Goal: Task Accomplishment & Management: Use online tool/utility

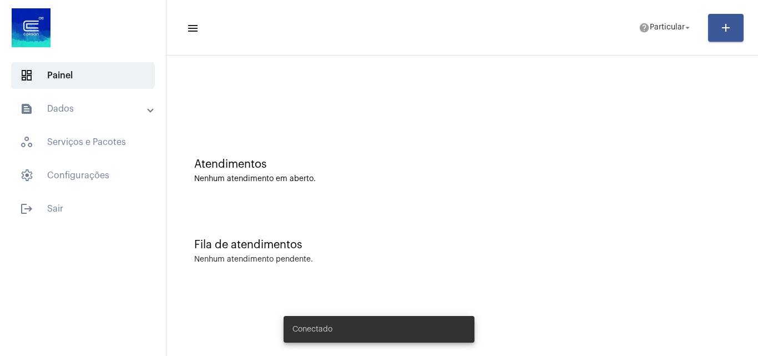
click at [685, 14] on mat-toolbar-row "menu help Particular arrow_drop_down add" at bounding box center [461, 28] width 591 height 36
click at [683, 23] on mat-icon "arrow_drop_down" at bounding box center [687, 28] width 10 height 10
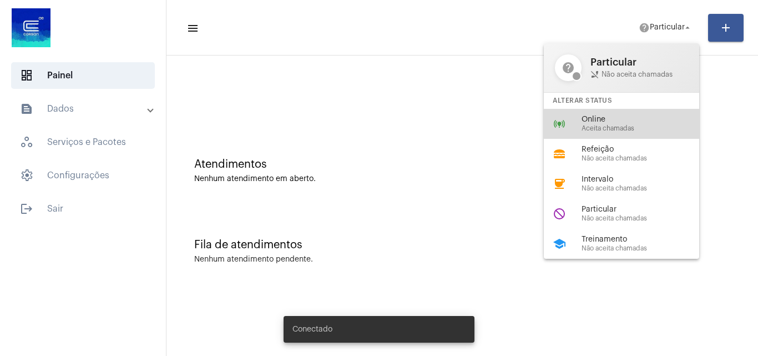
click at [641, 120] on span "Online" at bounding box center [644, 119] width 126 height 8
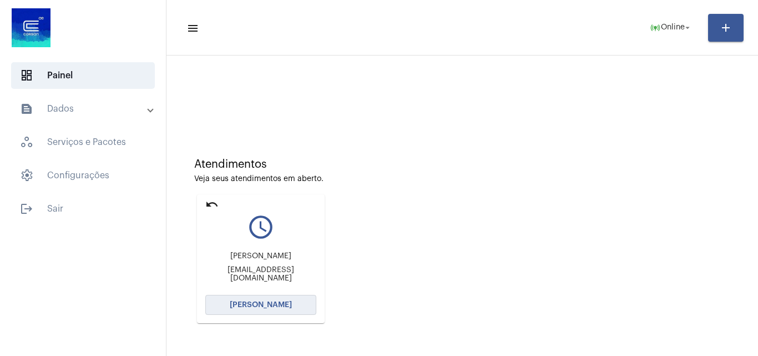
click at [290, 297] on button "[PERSON_NAME]" at bounding box center [260, 305] width 111 height 20
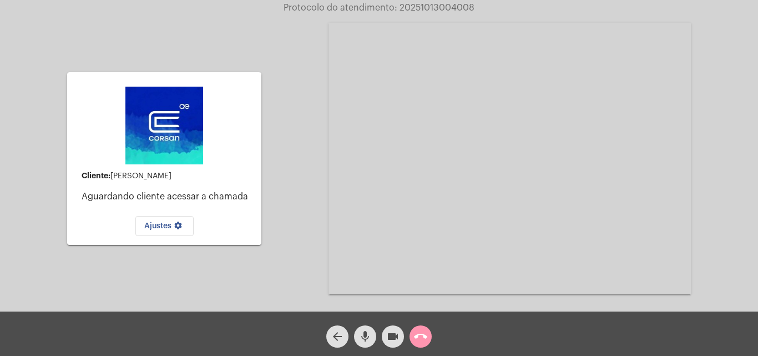
click at [415, 340] on mat-icon "call_end" at bounding box center [420, 336] width 13 height 13
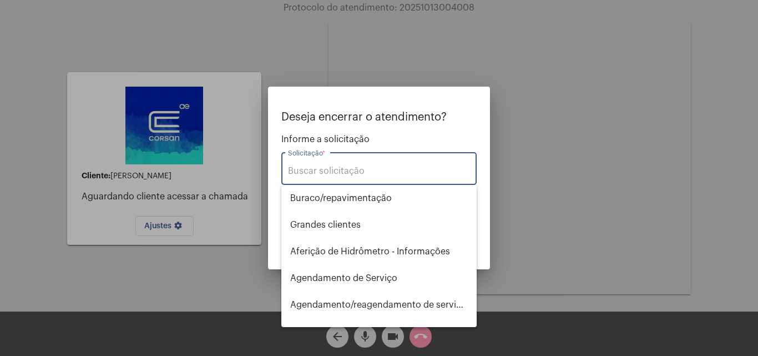
click at [311, 175] on input "Solicitação *" at bounding box center [379, 171] width 182 height 10
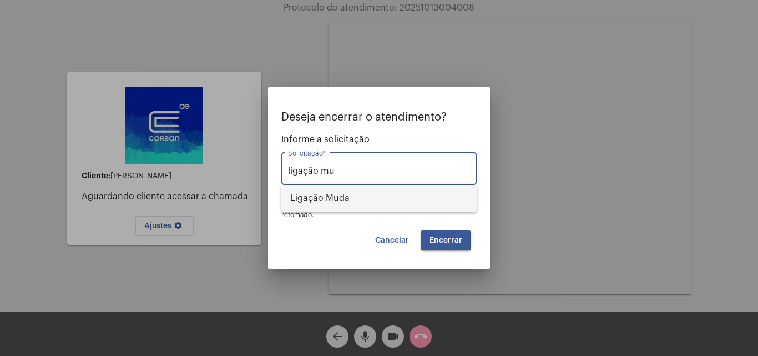
click at [303, 191] on span "Ligação Muda" at bounding box center [379, 198] width 178 height 27
type input "Ligação Muda"
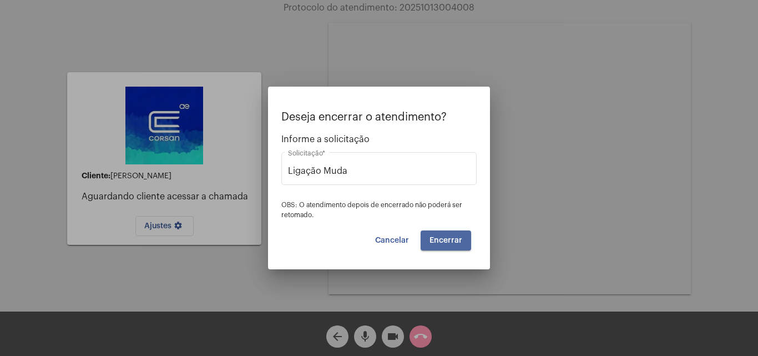
click at [443, 240] on span "Encerrar" at bounding box center [445, 240] width 33 height 8
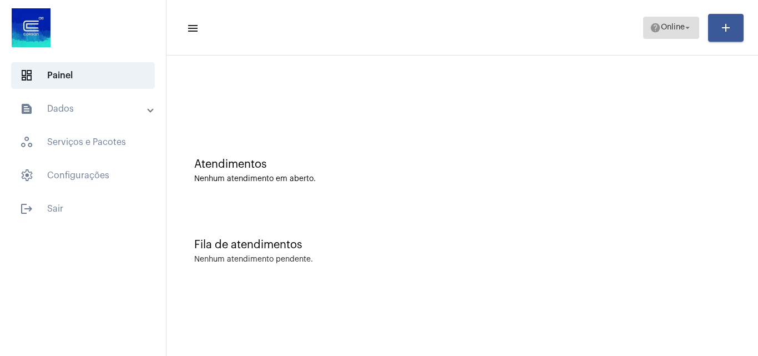
click at [675, 31] on span "Online" at bounding box center [673, 28] width 24 height 8
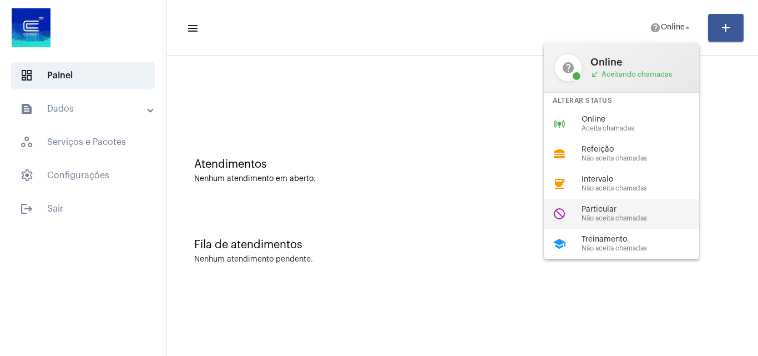
click at [631, 205] on span "Particular" at bounding box center [644, 209] width 126 height 8
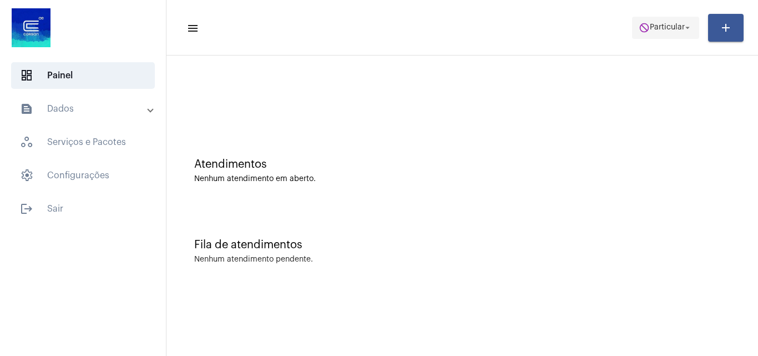
click at [673, 36] on span "do_not_disturb Particular arrow_drop_down" at bounding box center [666, 27] width 54 height 20
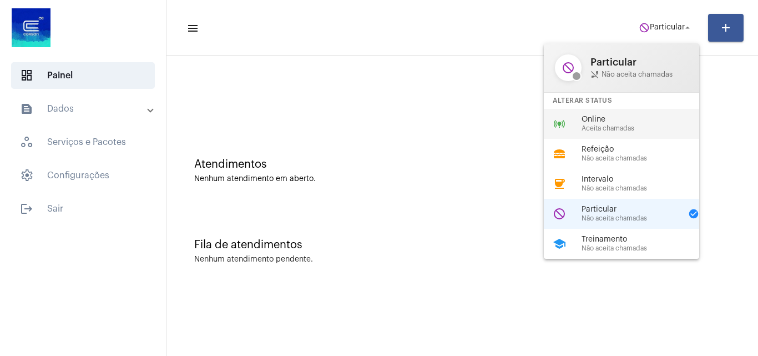
click at [618, 132] on div "online_prediction Online Aceita chamadas" at bounding box center [630, 124] width 173 height 30
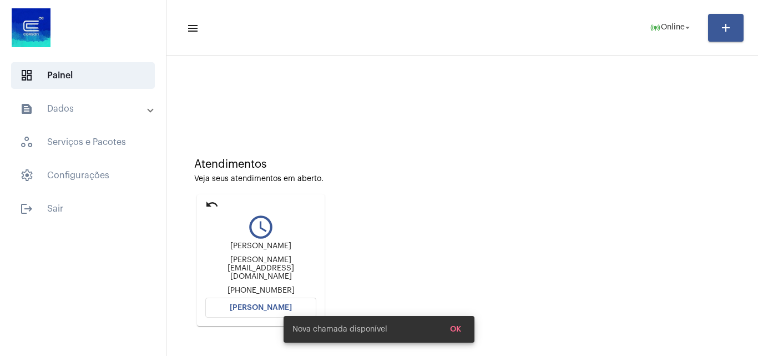
click at [258, 303] on span "[PERSON_NAME]" at bounding box center [261, 307] width 62 height 8
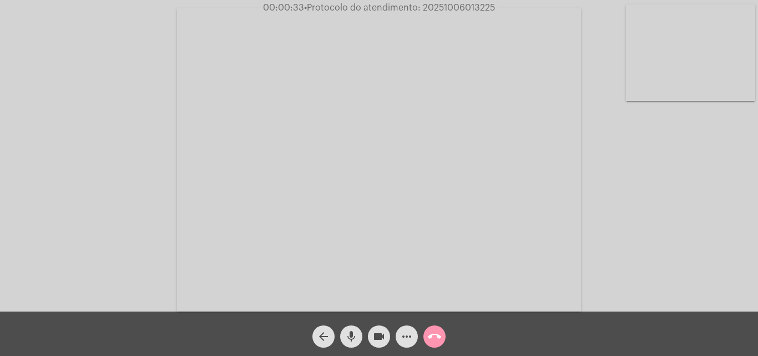
click at [320, 332] on mat-icon "arrow_back" at bounding box center [323, 336] width 13 height 13
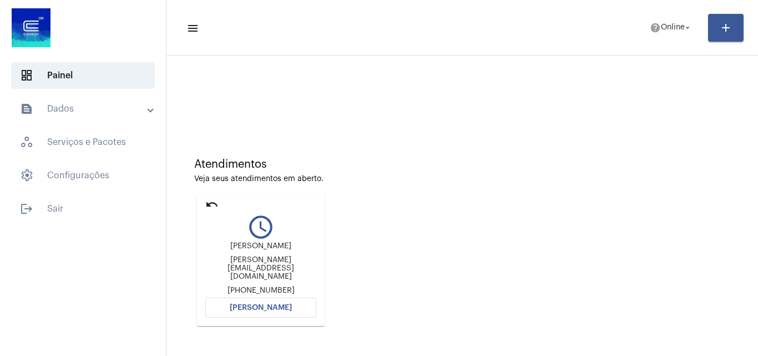
click at [267, 308] on span "[PERSON_NAME]" at bounding box center [261, 307] width 62 height 8
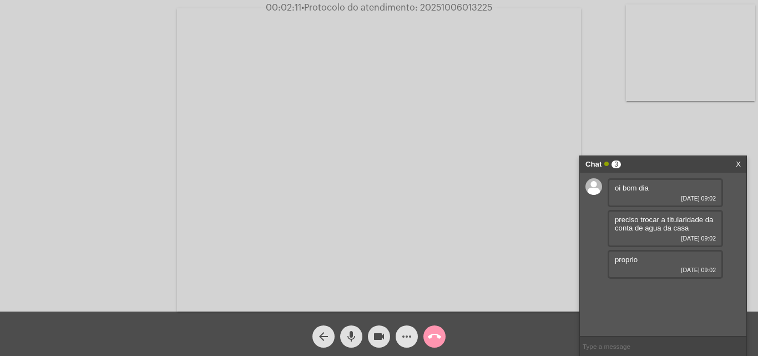
click at [402, 336] on mat-icon "more_horiz" at bounding box center [406, 336] width 13 height 13
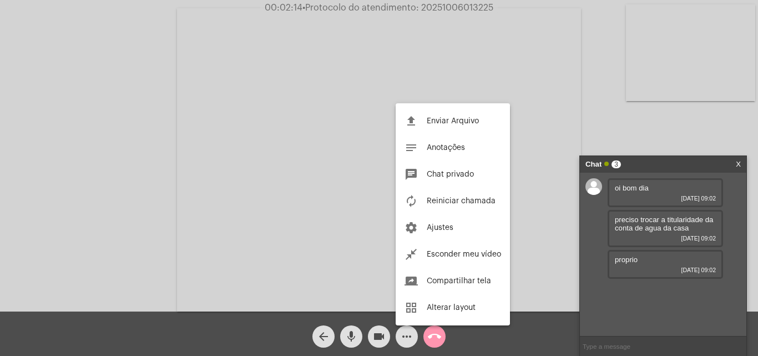
click at [523, 117] on div at bounding box center [379, 178] width 758 height 356
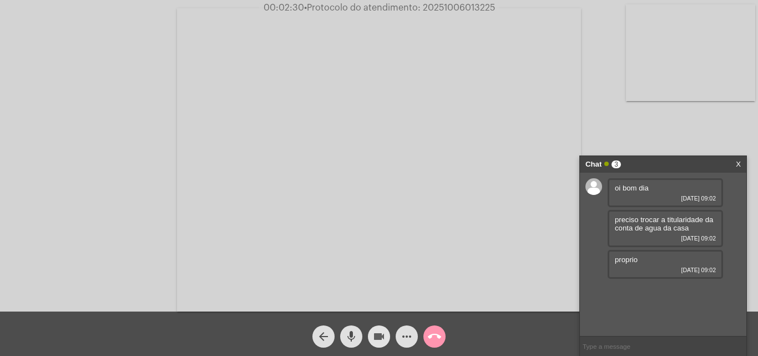
click at [382, 333] on mat-icon "videocam" at bounding box center [378, 336] width 13 height 13
click at [358, 340] on button "mic" at bounding box center [351, 336] width 22 height 22
click at [386, 333] on button "videocam_off" at bounding box center [379, 336] width 22 height 22
click at [359, 339] on button "mic_off" at bounding box center [351, 336] width 22 height 22
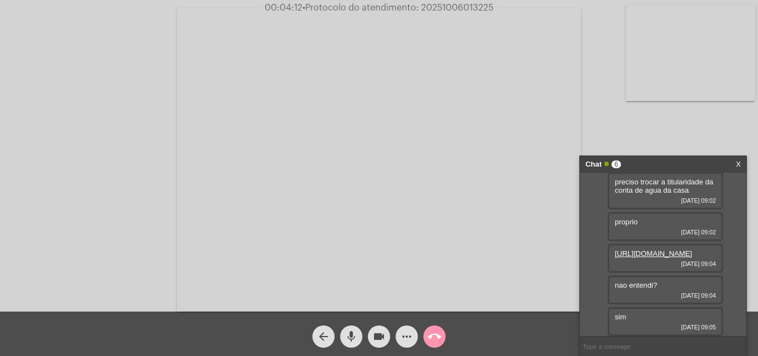
scroll to position [63, 0]
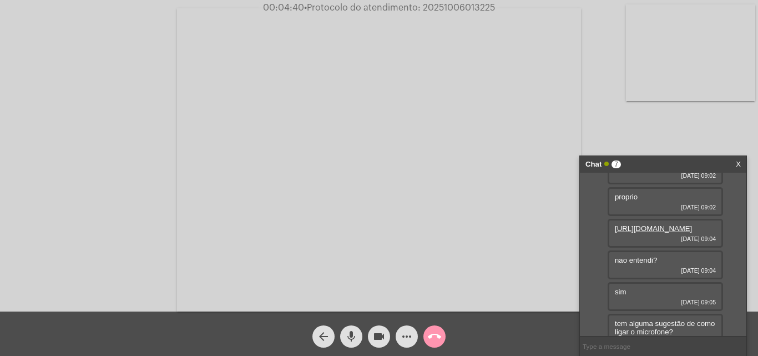
click at [431, 341] on mat-icon "call_end" at bounding box center [434, 336] width 13 height 13
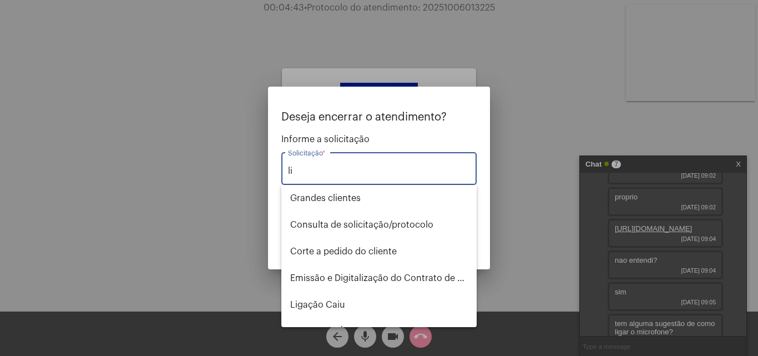
type input "l"
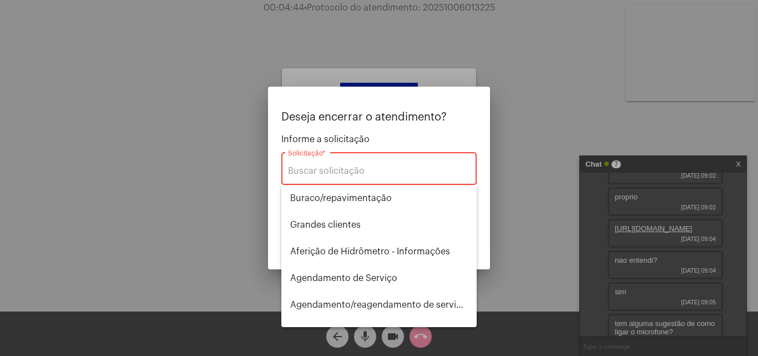
drag, startPoint x: 0, startPoint y: 208, endPoint x: 155, endPoint y: 227, distance: 155.9
click at [37, 214] on div at bounding box center [379, 178] width 758 height 356
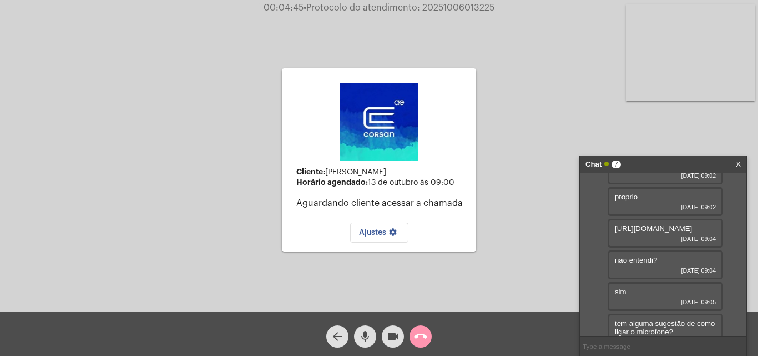
click at [340, 329] on span "arrow_back" at bounding box center [337, 336] width 13 height 22
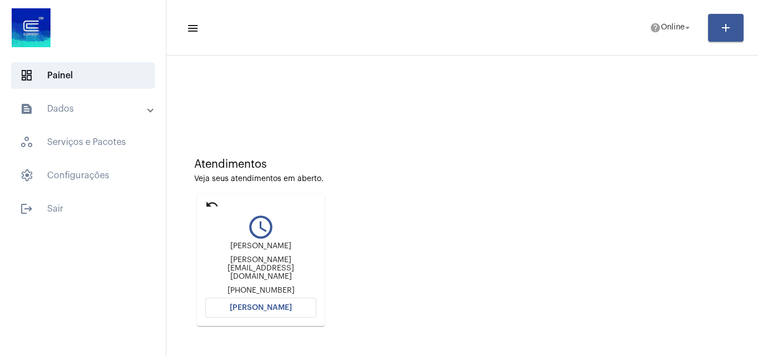
click at [250, 305] on span "[PERSON_NAME]" at bounding box center [261, 307] width 62 height 8
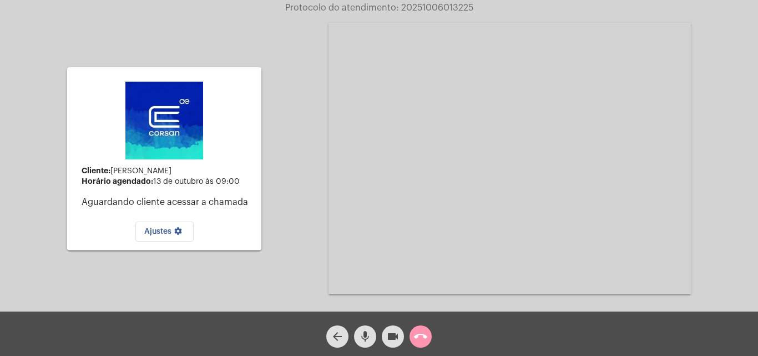
click at [426, 336] on mat-icon "call_end" at bounding box center [420, 336] width 13 height 13
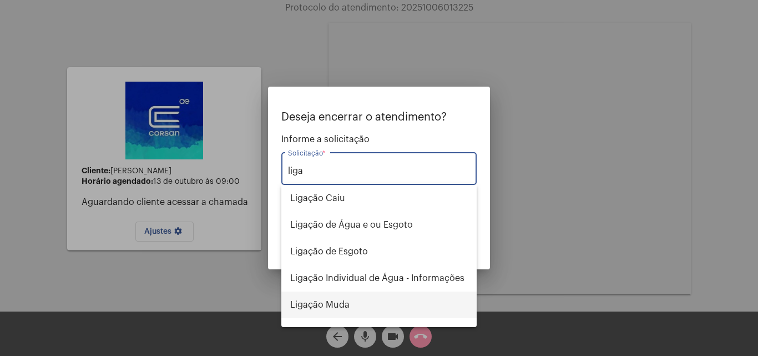
click at [361, 305] on span "Ligação Muda" at bounding box center [379, 304] width 178 height 27
type input "Ligação Muda"
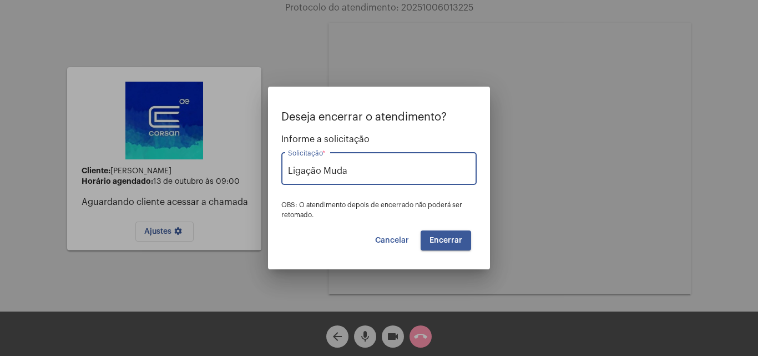
click at [447, 235] on button "Encerrar" at bounding box center [446, 240] width 50 height 20
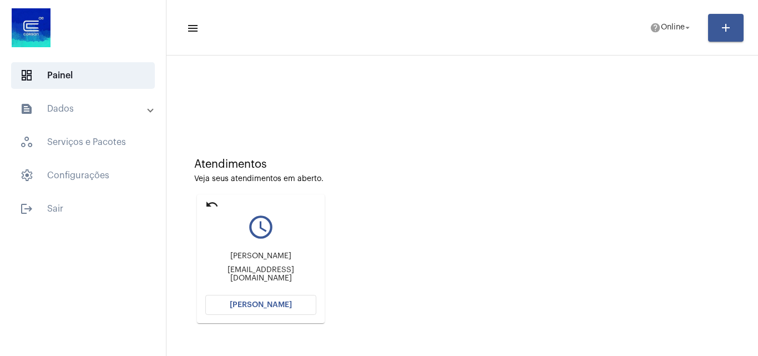
click at [284, 303] on span "[PERSON_NAME]" at bounding box center [261, 305] width 62 height 8
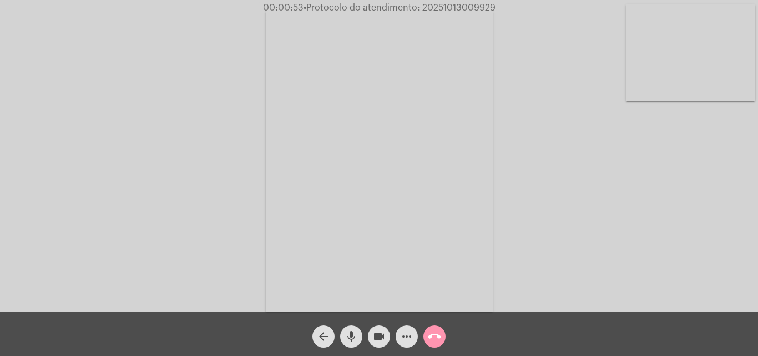
click at [381, 330] on mat-icon "videocam" at bounding box center [378, 336] width 13 height 13
click at [352, 335] on mat-icon "mic" at bounding box center [351, 336] width 13 height 13
click at [382, 340] on mat-icon "videocam_off" at bounding box center [378, 336] width 13 height 13
click at [347, 336] on mat-icon "mic_off" at bounding box center [351, 336] width 13 height 13
click at [380, 335] on mat-icon "videocam" at bounding box center [378, 336] width 13 height 13
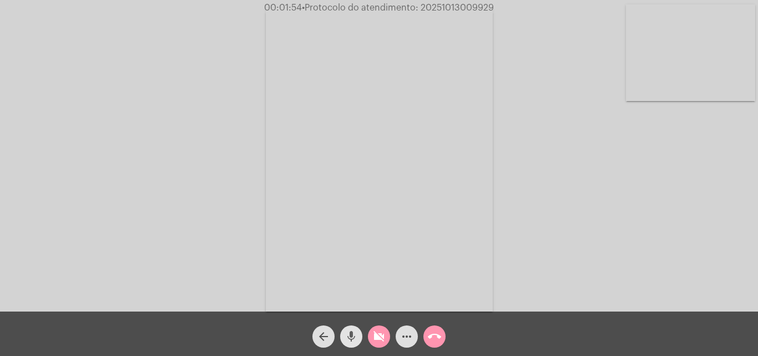
click at [356, 333] on mat-icon "mic" at bounding box center [351, 336] width 13 height 13
click at [374, 333] on mat-icon "videocam_off" at bounding box center [378, 336] width 13 height 13
click at [361, 335] on button "mic_off" at bounding box center [351, 336] width 22 height 22
click at [378, 332] on mat-icon "videocam" at bounding box center [378, 336] width 13 height 13
click at [348, 339] on mat-icon "mic" at bounding box center [351, 336] width 13 height 13
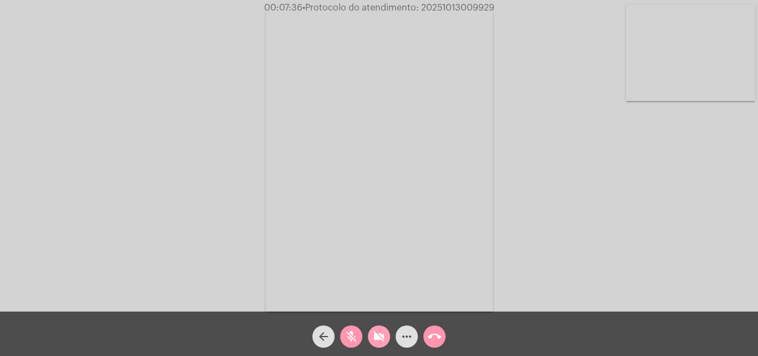
click at [386, 337] on button "videocam_off" at bounding box center [379, 336] width 22 height 22
click at [347, 337] on mat-icon "mic_off" at bounding box center [351, 336] width 13 height 13
click at [379, 345] on span "videocam" at bounding box center [378, 336] width 13 height 22
click at [350, 342] on mat-icon "mic" at bounding box center [351, 336] width 13 height 13
click at [363, 341] on div "mic_off" at bounding box center [351, 334] width 28 height 28
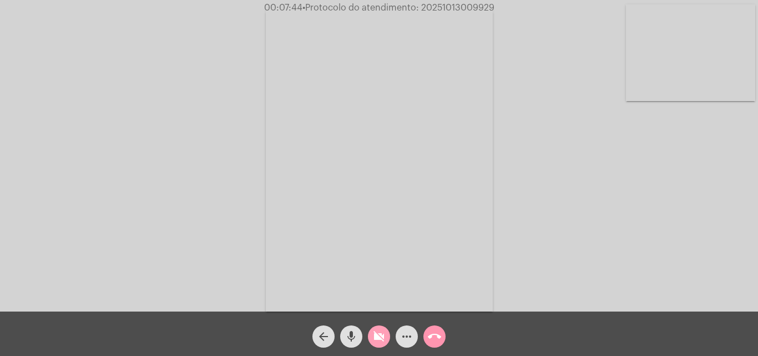
click at [372, 341] on button "videocam_off" at bounding box center [379, 336] width 22 height 22
click at [417, 337] on button "more_horiz" at bounding box center [407, 336] width 22 height 22
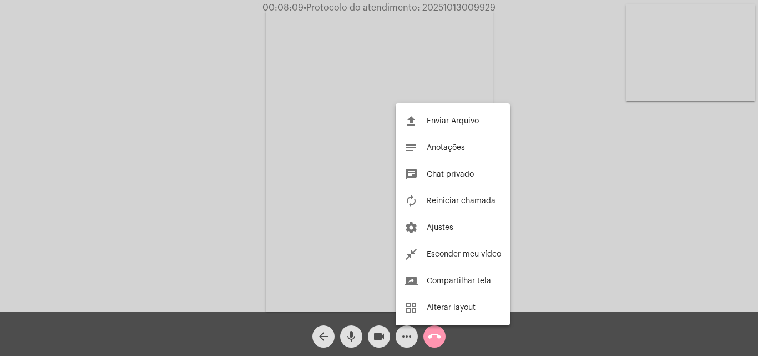
click at [556, 105] on div at bounding box center [379, 178] width 758 height 356
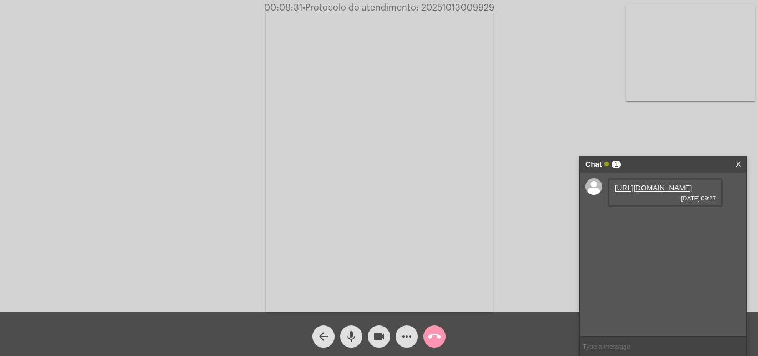
click at [653, 192] on link "[URL][DOMAIN_NAME]" at bounding box center [653, 188] width 77 height 8
click at [651, 224] on link "[URL][DOMAIN_NAME]" at bounding box center [653, 219] width 77 height 8
click at [656, 255] on link "[URL][DOMAIN_NAME]" at bounding box center [653, 251] width 77 height 8
click at [666, 255] on link "[URL][DOMAIN_NAME]" at bounding box center [653, 251] width 77 height 8
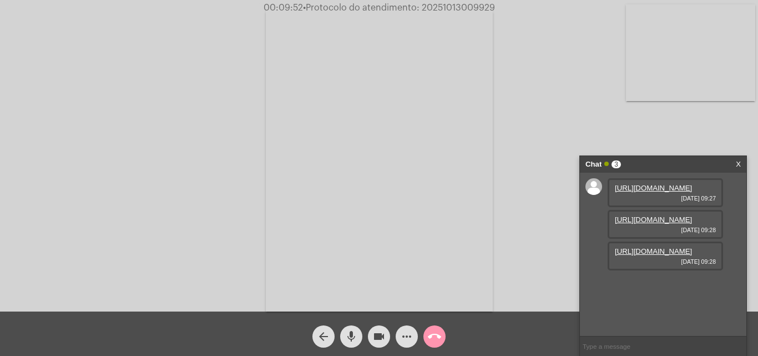
click at [640, 224] on link "[URL][DOMAIN_NAME]" at bounding box center [653, 219] width 77 height 8
click at [659, 287] on link "[URL][DOMAIN_NAME]" at bounding box center [653, 282] width 77 height 8
click at [671, 310] on link "[URL][DOMAIN_NAME]" at bounding box center [653, 314] width 77 height 8
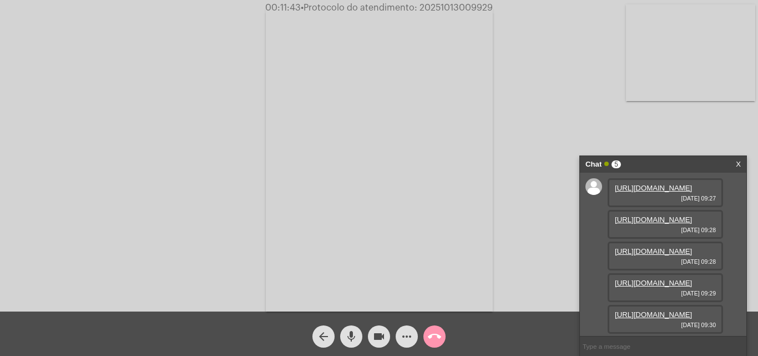
click at [685, 278] on link "[URL][DOMAIN_NAME]" at bounding box center [653, 282] width 77 height 8
click at [372, 339] on mat-icon "videocam" at bounding box center [378, 336] width 13 height 13
click at [347, 338] on mat-icon "mic" at bounding box center [351, 336] width 13 height 13
click at [398, 336] on button "more_horiz" at bounding box center [407, 336] width 22 height 22
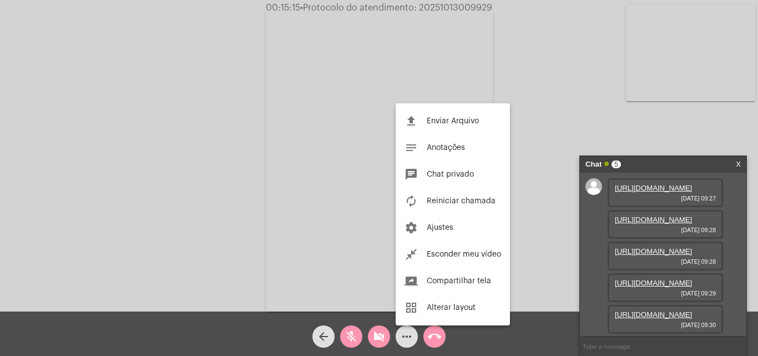
click at [379, 290] on div at bounding box center [379, 178] width 758 height 356
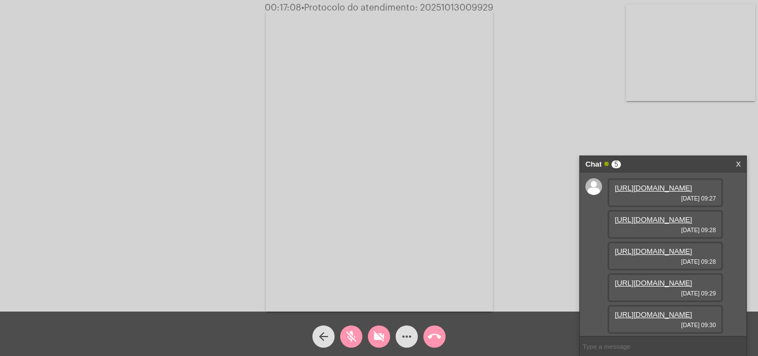
click at [379, 327] on span "videocam_off" at bounding box center [378, 336] width 13 height 22
click at [358, 332] on button "mic_off" at bounding box center [351, 336] width 22 height 22
click at [383, 338] on mat-icon "videocam" at bounding box center [378, 336] width 13 height 13
click at [358, 335] on button "mic" at bounding box center [351, 336] width 22 height 22
click at [378, 345] on span "videocam_off" at bounding box center [378, 336] width 13 height 22
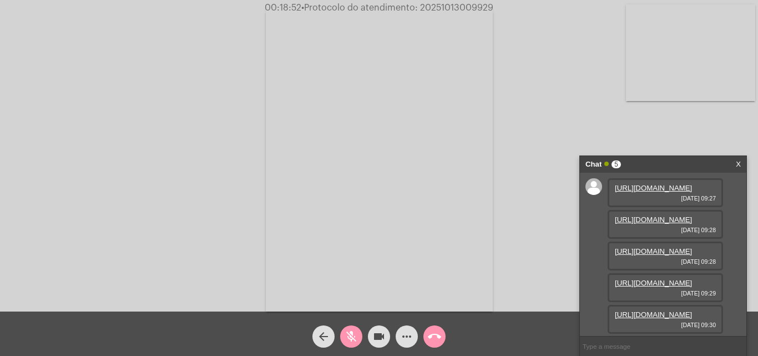
click at [357, 337] on mat-icon "mic_off" at bounding box center [351, 336] width 13 height 13
click at [377, 343] on mat-icon "videocam" at bounding box center [378, 336] width 13 height 13
click at [356, 338] on mat-icon "mic" at bounding box center [351, 336] width 13 height 13
click at [380, 336] on mat-icon "videocam_off" at bounding box center [378, 336] width 13 height 13
click at [357, 334] on mat-icon "mic_off" at bounding box center [351, 336] width 13 height 13
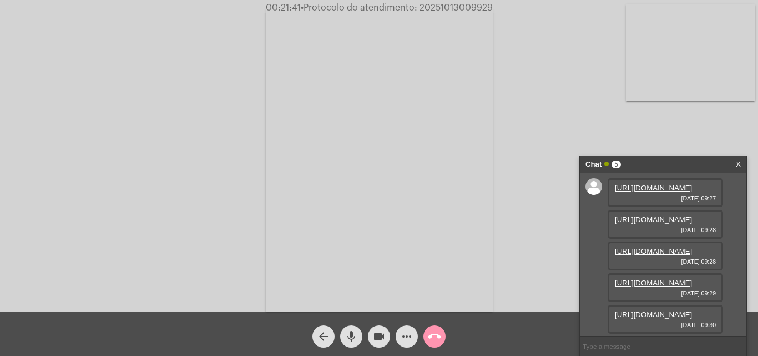
click at [380, 335] on mat-icon "videocam" at bounding box center [378, 336] width 13 height 13
click at [357, 332] on mat-icon "mic" at bounding box center [351, 336] width 13 height 13
click at [659, 224] on link "[URL][DOMAIN_NAME]" at bounding box center [653, 219] width 77 height 8
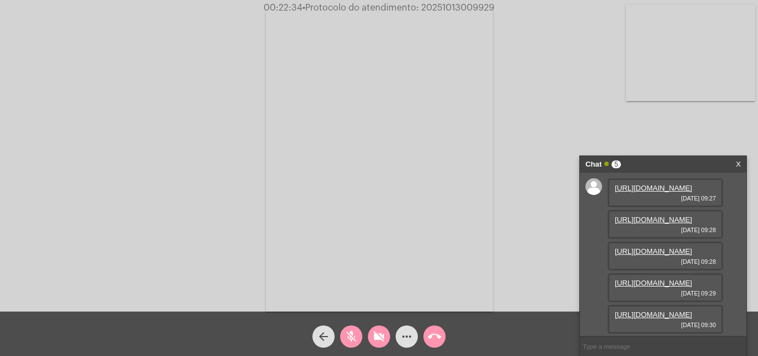
click at [658, 192] on link "[URL][DOMAIN_NAME]" at bounding box center [653, 188] width 77 height 8
click at [659, 255] on link "[URL][DOMAIN_NAME]" at bounding box center [653, 251] width 77 height 8
click at [376, 330] on mat-icon "videocam_off" at bounding box center [378, 336] width 13 height 13
click at [358, 333] on button "mic_off" at bounding box center [351, 336] width 22 height 22
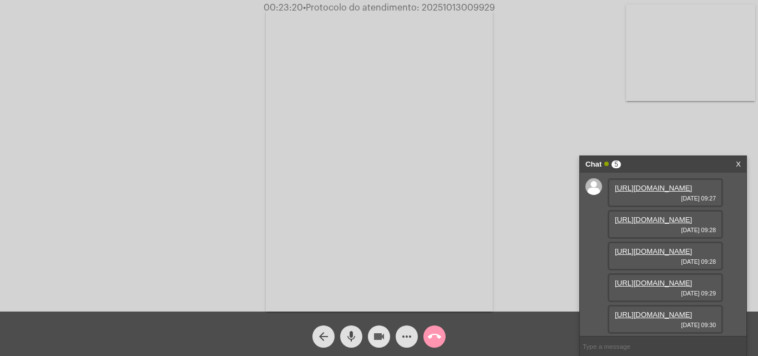
click at [376, 328] on span "videocam" at bounding box center [378, 336] width 13 height 22
click at [347, 332] on mat-icon "mic" at bounding box center [351, 336] width 13 height 13
click at [662, 278] on link "[URL][DOMAIN_NAME]" at bounding box center [653, 282] width 77 height 8
click at [656, 278] on link "[URL][DOMAIN_NAME]" at bounding box center [653, 282] width 77 height 8
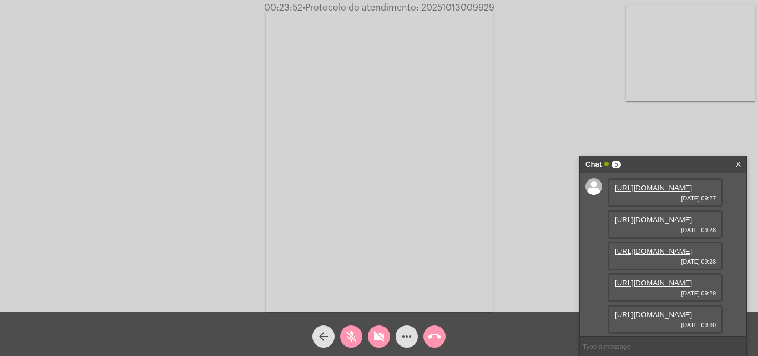
click at [670, 278] on link "[URL][DOMAIN_NAME]" at bounding box center [653, 282] width 77 height 8
click at [655, 247] on link "[URL][DOMAIN_NAME]" at bounding box center [653, 251] width 77 height 8
click at [663, 224] on link "[URL][DOMAIN_NAME]" at bounding box center [653, 219] width 77 height 8
click at [665, 192] on link "[URL][DOMAIN_NAME]" at bounding box center [653, 188] width 77 height 8
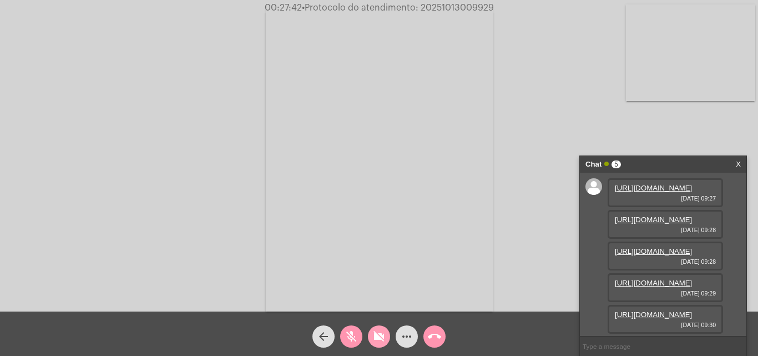
click at [372, 333] on mat-icon "videocam_off" at bounding box center [378, 336] width 13 height 13
click at [357, 332] on mat-icon "mic_off" at bounding box center [351, 336] width 13 height 13
click at [404, 333] on mat-icon "more_horiz" at bounding box center [406, 336] width 13 height 13
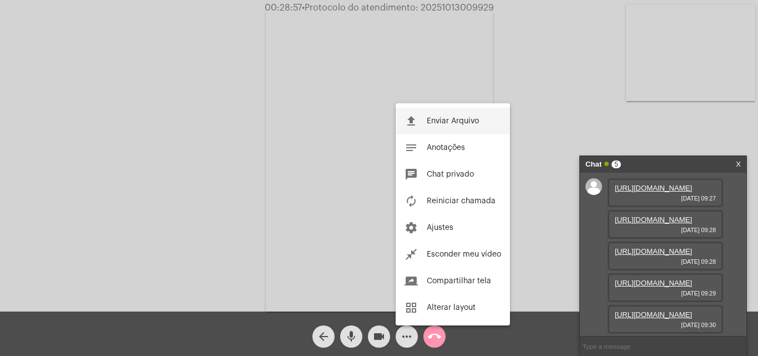
click at [424, 115] on button "file_upload Enviar Arquivo" at bounding box center [453, 121] width 114 height 27
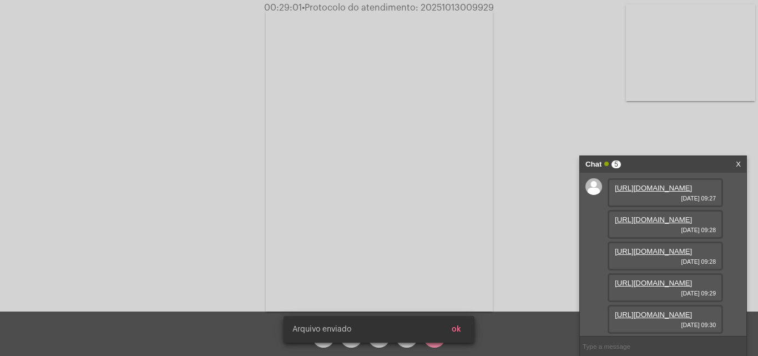
scroll to position [179, 0]
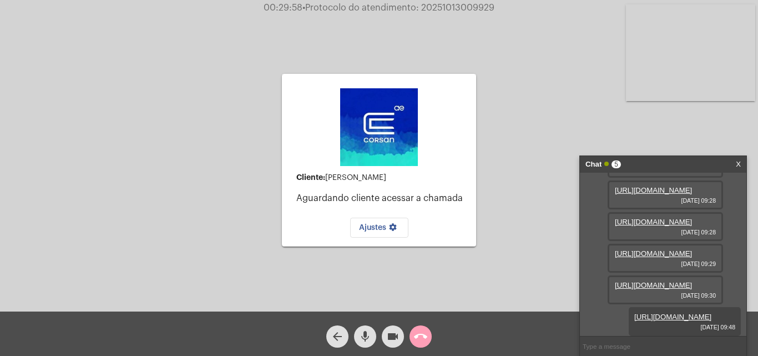
click at [430, 333] on button "call_end" at bounding box center [420, 336] width 22 height 22
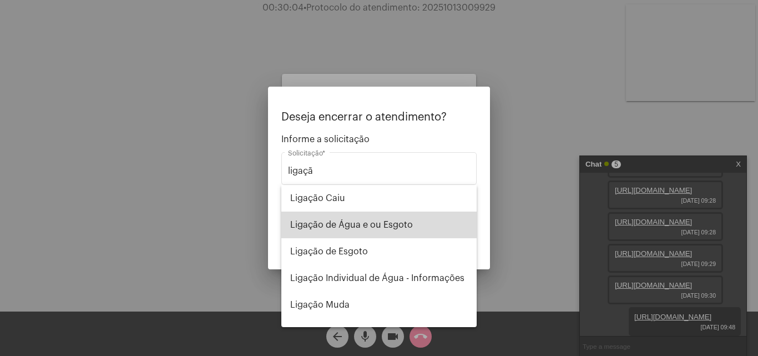
click at [380, 224] on span "Ligação de Água e ou Esgoto" at bounding box center [379, 224] width 178 height 27
type input "Ligação de Água e ou Esgoto"
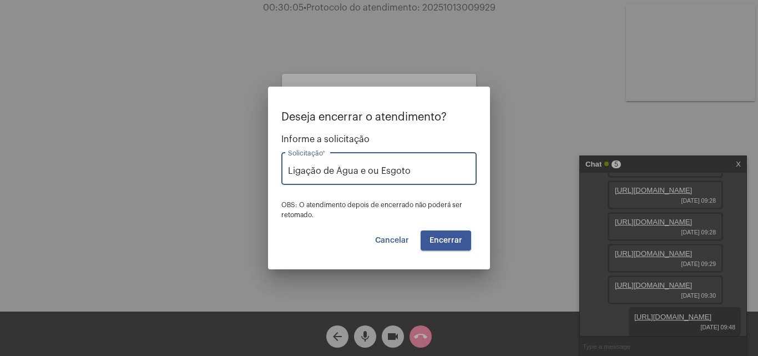
click at [445, 240] on span "Encerrar" at bounding box center [445, 240] width 33 height 8
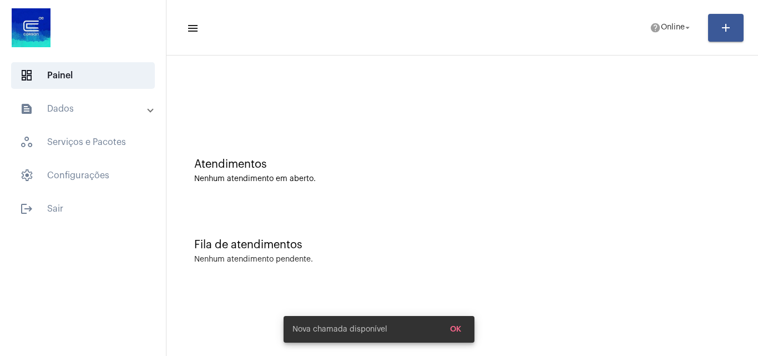
click at [97, 110] on mat-panel-title "text_snippet_outlined Dados" at bounding box center [84, 108] width 128 height 13
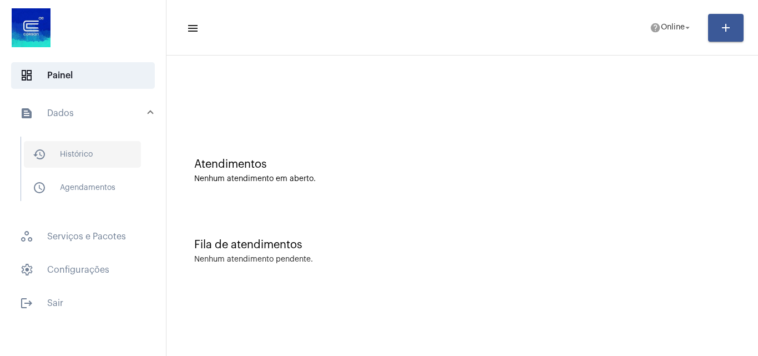
click at [113, 165] on span "history_outlined Histórico" at bounding box center [82, 154] width 117 height 27
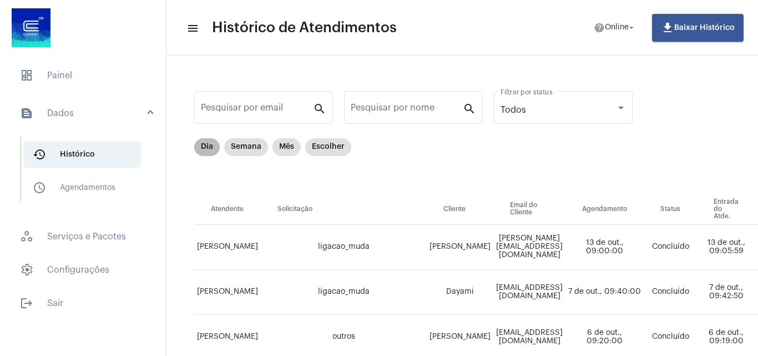
click at [209, 141] on mat-chip "Dia" at bounding box center [207, 147] width 26 height 18
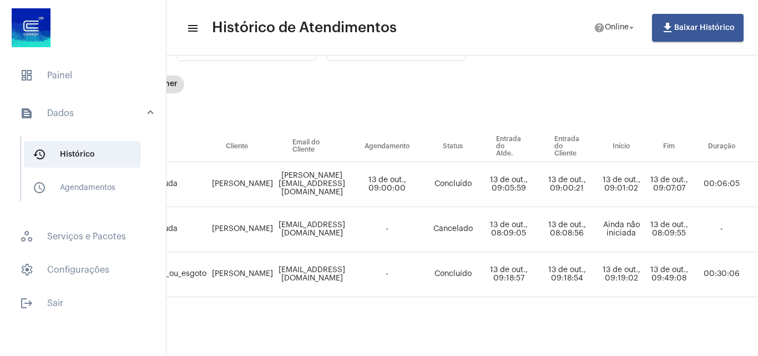
scroll to position [71, 482]
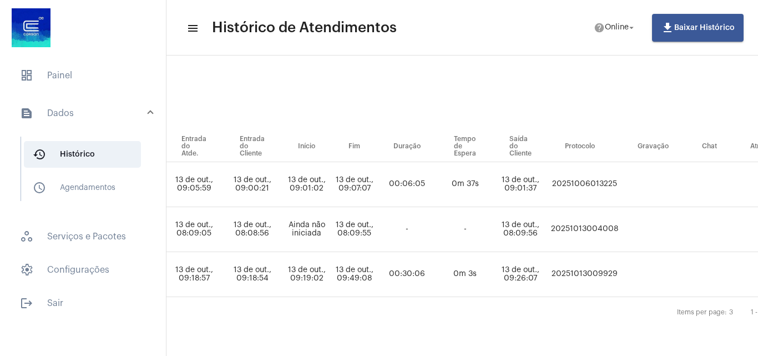
click at [621, 179] on td "20251006013225" at bounding box center [584, 184] width 73 height 45
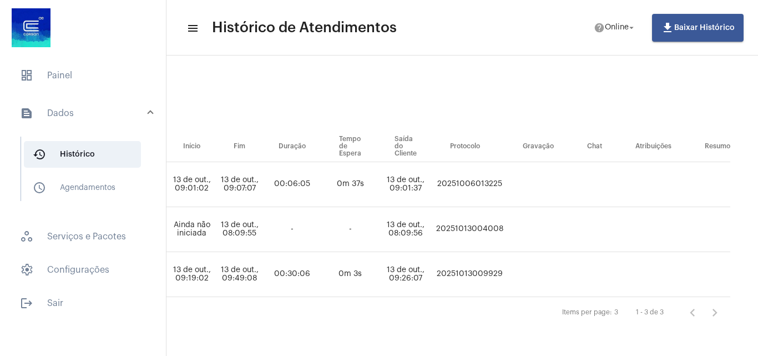
scroll to position [71, 602]
click at [499, 263] on td "20251013009929" at bounding box center [469, 274] width 73 height 45
copy td "20251013009929"
click at [25, 63] on span "dashboard Painel" at bounding box center [83, 75] width 144 height 27
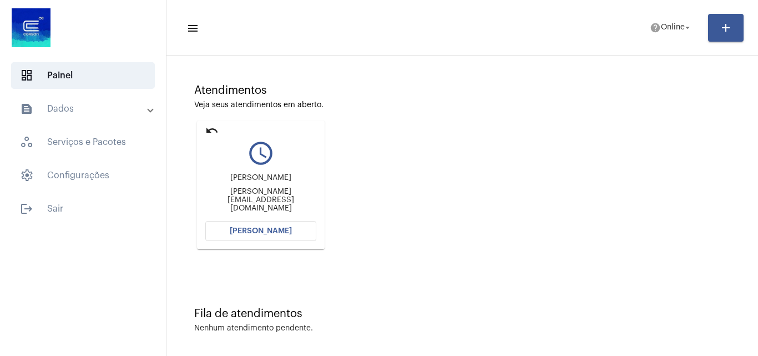
scroll to position [78, 0]
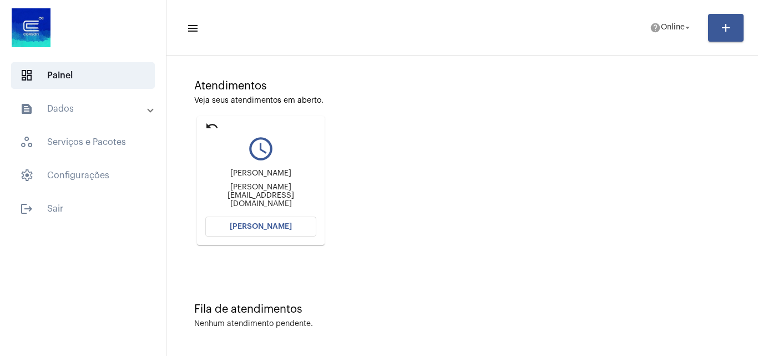
click at [245, 218] on button "[PERSON_NAME]" at bounding box center [260, 226] width 111 height 20
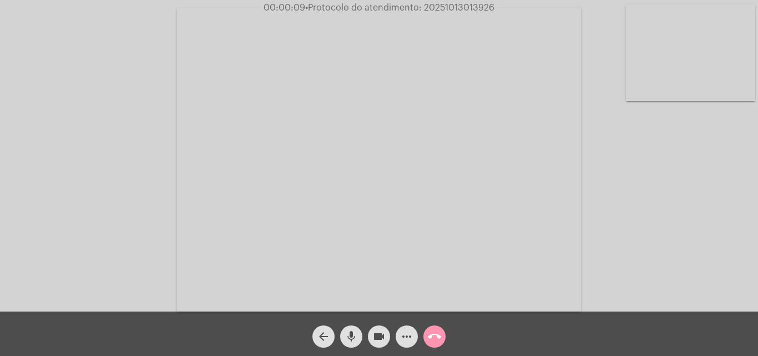
click at [250, 115] on video at bounding box center [379, 159] width 404 height 303
click at [226, 124] on video at bounding box center [192, 158] width 362 height 271
click at [370, 335] on button "videocam" at bounding box center [379, 336] width 22 height 22
click at [361, 333] on button "mic" at bounding box center [351, 336] width 22 height 22
click at [384, 340] on mat-icon "videocam_off" at bounding box center [378, 336] width 13 height 13
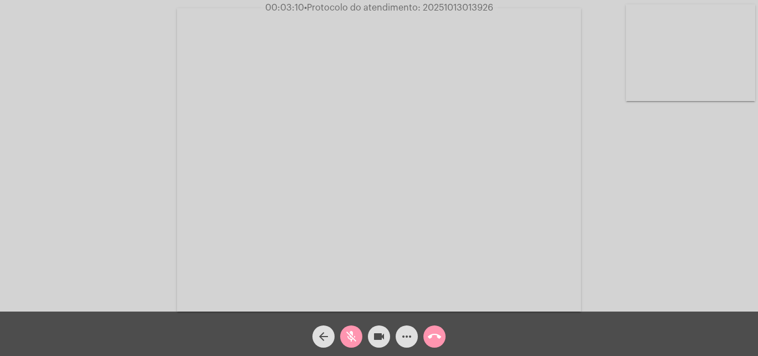
click at [357, 334] on mat-icon "mic_off" at bounding box center [351, 336] width 13 height 13
click at [403, 342] on mat-icon "more_horiz" at bounding box center [406, 336] width 13 height 13
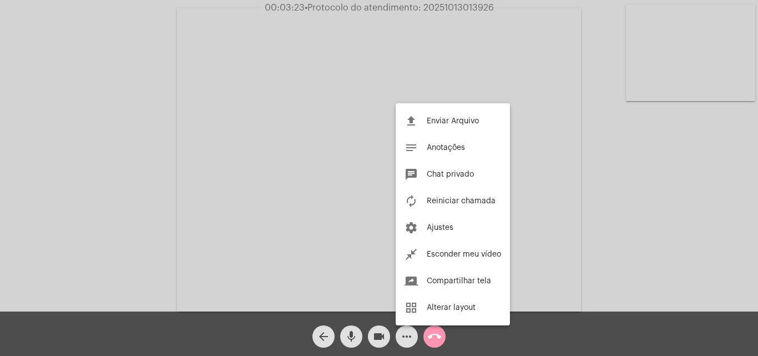
click at [595, 153] on div at bounding box center [379, 178] width 758 height 356
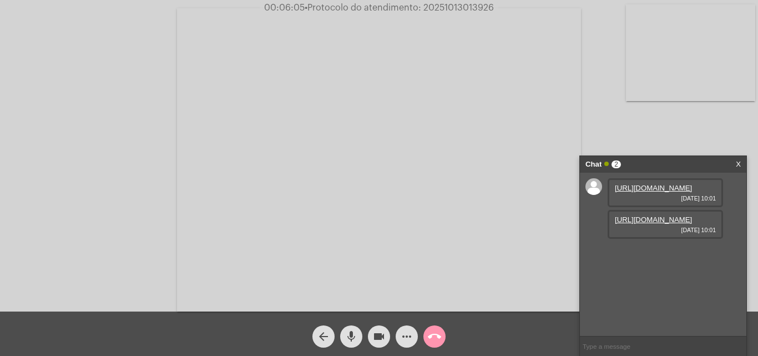
click at [669, 192] on link "[URL][DOMAIN_NAME]" at bounding box center [653, 188] width 77 height 8
click at [657, 224] on link "[URL][DOMAIN_NAME]" at bounding box center [653, 219] width 77 height 8
click at [383, 341] on mat-icon "videocam" at bounding box center [378, 336] width 13 height 13
click at [374, 338] on mat-icon "videocam_off" at bounding box center [378, 336] width 13 height 13
click at [383, 336] on mat-icon "videocam" at bounding box center [378, 336] width 13 height 13
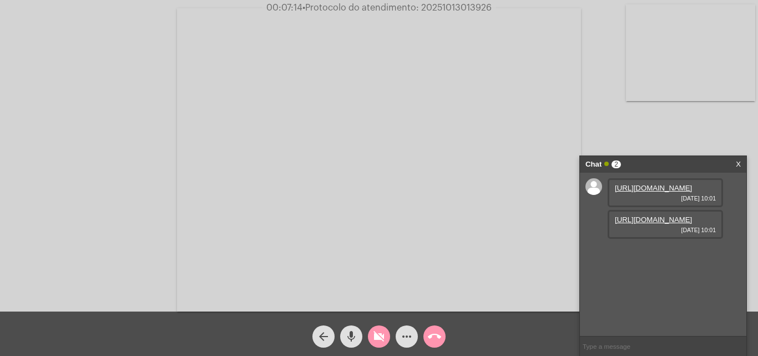
click at [355, 335] on mat-icon "mic" at bounding box center [351, 336] width 13 height 13
click at [382, 330] on mat-icon "videocam_off" at bounding box center [378, 336] width 13 height 13
click at [359, 338] on button "mic_off" at bounding box center [351, 336] width 22 height 22
click at [381, 335] on mat-icon "videocam" at bounding box center [378, 336] width 13 height 13
click at [356, 336] on mat-icon "mic" at bounding box center [351, 336] width 13 height 13
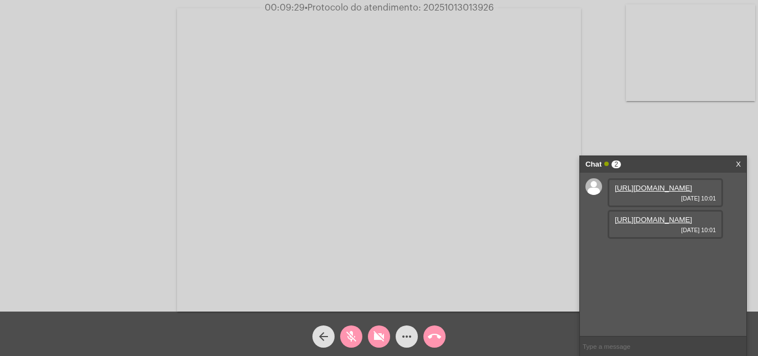
click at [425, 334] on button "call_end" at bounding box center [434, 336] width 22 height 22
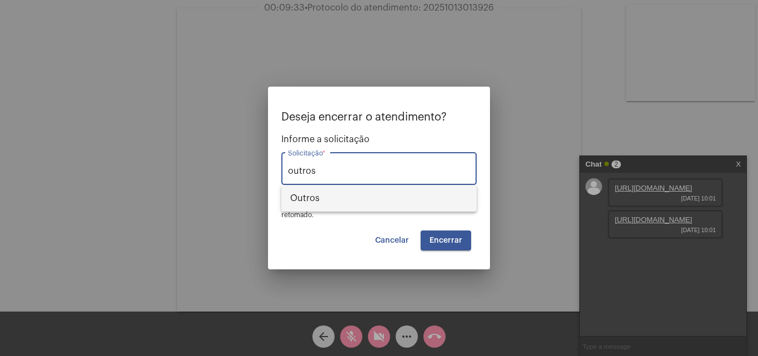
click at [421, 203] on span "Outros" at bounding box center [379, 198] width 178 height 27
type input "Outros"
click at [433, 230] on button "Encerrar" at bounding box center [446, 240] width 50 height 20
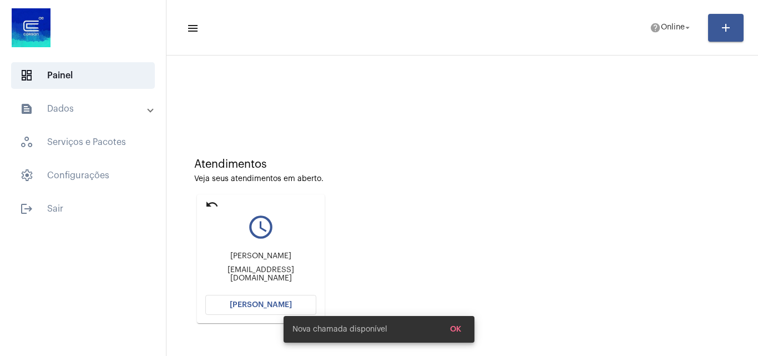
scroll to position [78, 0]
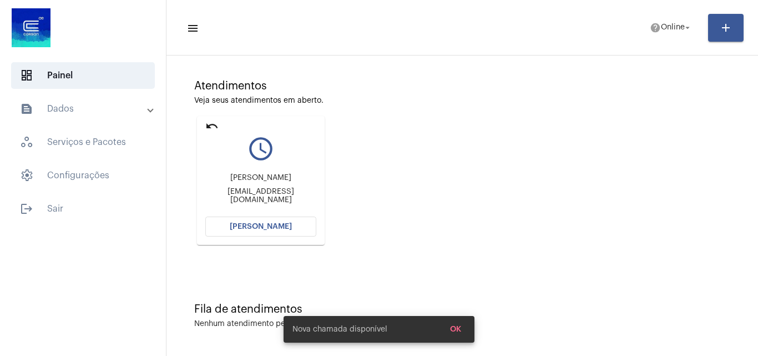
click at [269, 240] on mat-card "undo query_builder [PERSON_NAME] [PERSON_NAME][EMAIL_ADDRESS][DOMAIN_NAME] [PER…" at bounding box center [261, 180] width 128 height 129
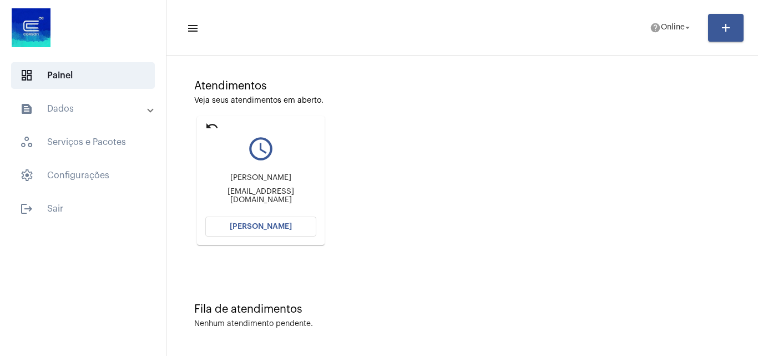
click at [269, 227] on span "[PERSON_NAME]" at bounding box center [261, 226] width 62 height 8
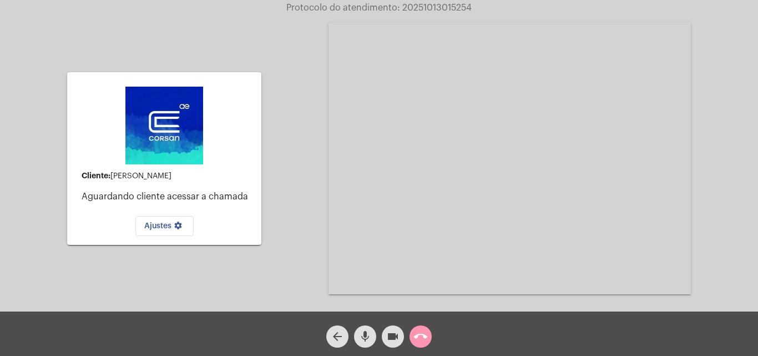
click at [394, 334] on mat-icon "videocam" at bounding box center [392, 336] width 13 height 13
click at [359, 336] on mat-icon "mic" at bounding box center [364, 336] width 13 height 13
click at [419, 332] on mat-icon "call_end" at bounding box center [420, 336] width 13 height 13
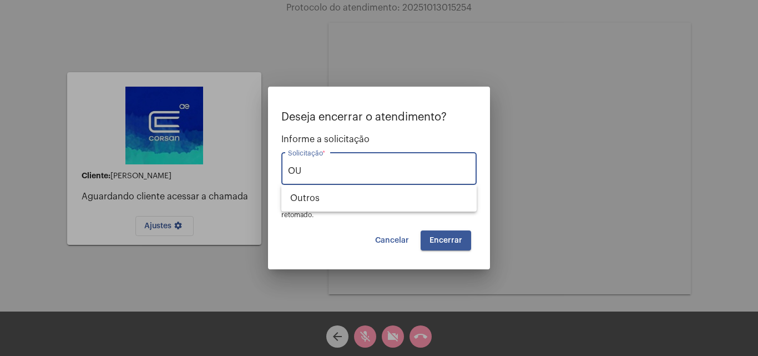
type input "O"
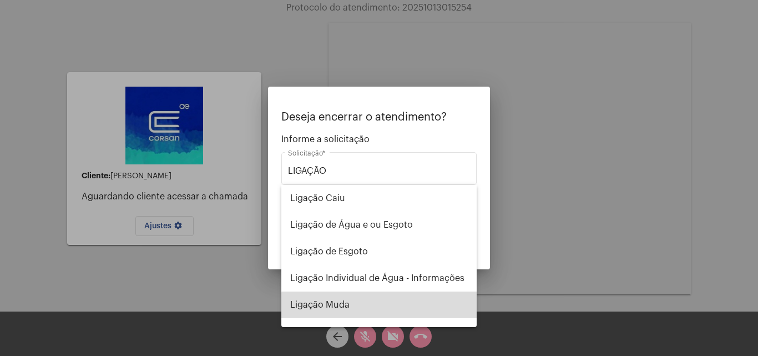
click at [385, 311] on span "Ligação Muda" at bounding box center [379, 304] width 178 height 27
type input "Ligação Muda"
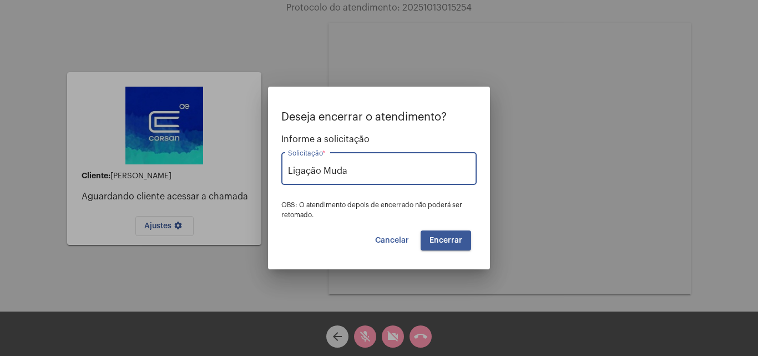
click at [445, 249] on button "Encerrar" at bounding box center [446, 240] width 50 height 20
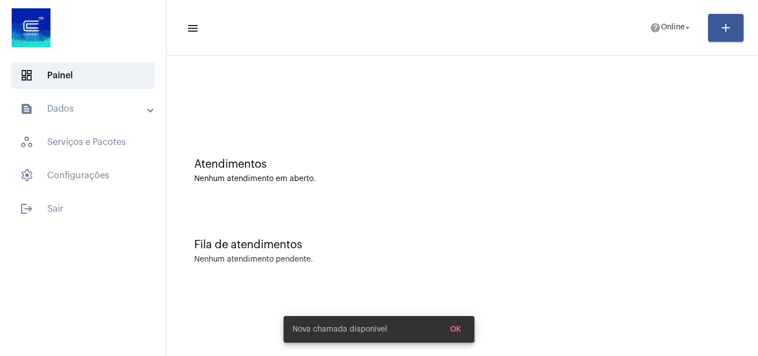
click at [83, 114] on mat-panel-title "text_snippet_outlined Dados" at bounding box center [84, 108] width 128 height 13
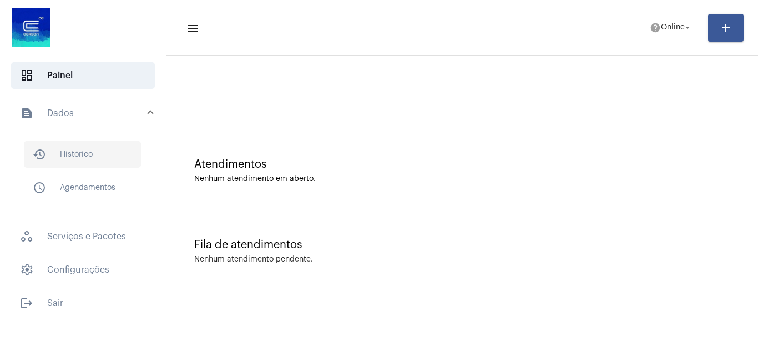
click at [72, 154] on span "history_outlined Histórico" at bounding box center [82, 154] width 117 height 27
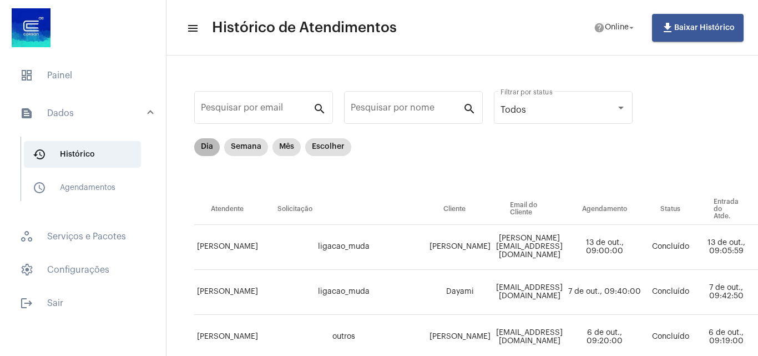
click at [204, 148] on mat-chip "Dia" at bounding box center [207, 147] width 26 height 18
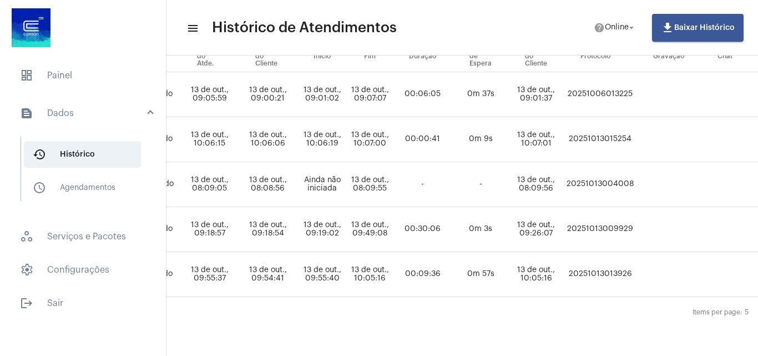
scroll to position [161, 508]
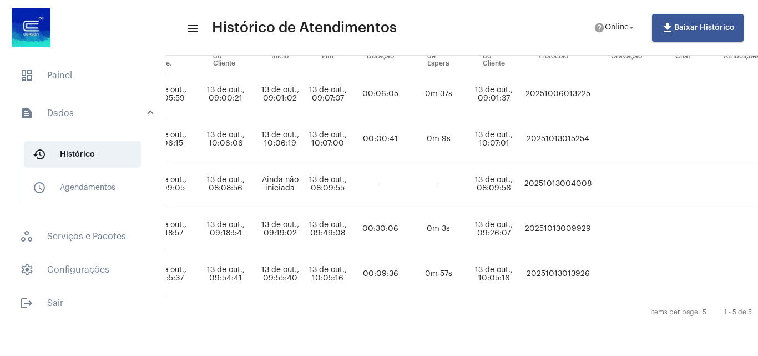
click at [588, 255] on td "20251013013926" at bounding box center [557, 274] width 73 height 45
click at [594, 270] on td "20251013013926" at bounding box center [557, 274] width 73 height 45
click at [594, 266] on td "20251013013926" at bounding box center [557, 274] width 73 height 45
copy td "20251013013926"
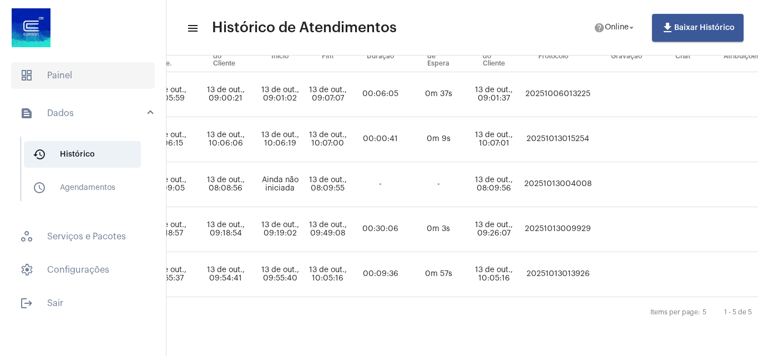
click at [76, 80] on span "dashboard Painel" at bounding box center [83, 75] width 144 height 27
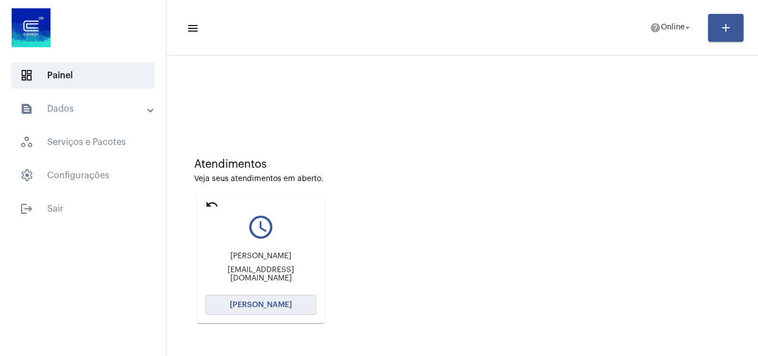
click at [263, 301] on span "[PERSON_NAME]" at bounding box center [261, 305] width 62 height 8
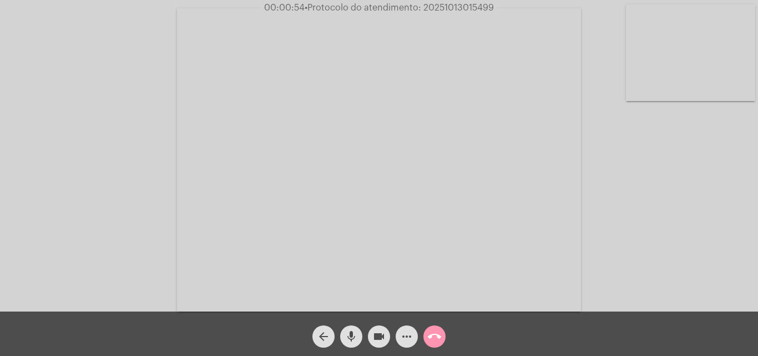
click at [383, 333] on mat-icon "videocam" at bounding box center [378, 336] width 13 height 13
click at [357, 331] on mat-icon "mic" at bounding box center [351, 336] width 13 height 13
click at [371, 333] on button "videocam_off" at bounding box center [379, 336] width 22 height 22
click at [343, 330] on button "mic_off" at bounding box center [351, 336] width 22 height 22
click at [381, 338] on mat-icon "videocam" at bounding box center [378, 336] width 13 height 13
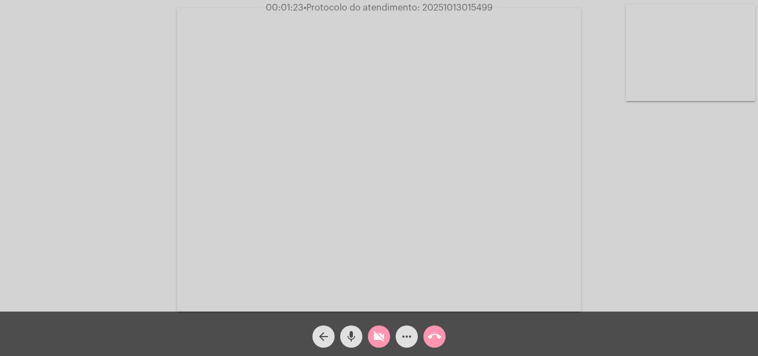
click at [352, 335] on mat-icon "mic" at bounding box center [351, 336] width 13 height 13
click at [374, 327] on span "videocam_off" at bounding box center [378, 336] width 13 height 22
click at [347, 338] on mat-icon "mic_off" at bounding box center [351, 336] width 13 height 13
click at [382, 333] on mat-icon "videocam" at bounding box center [378, 336] width 13 height 13
click at [364, 333] on div "mic" at bounding box center [351, 334] width 28 height 28
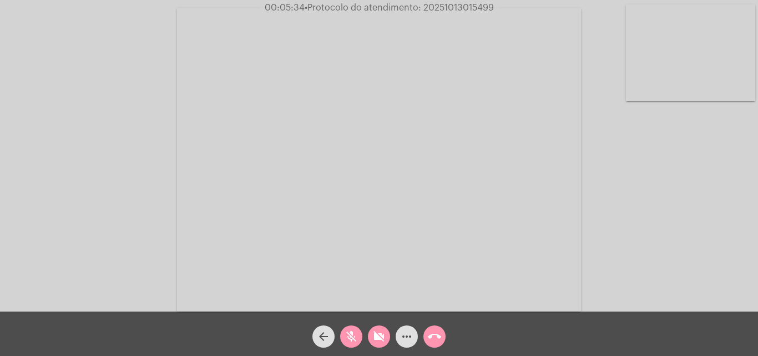
click at [372, 340] on button "videocam_off" at bounding box center [379, 336] width 22 height 22
click at [364, 340] on div "mic_off" at bounding box center [351, 334] width 28 height 28
click at [386, 332] on button "videocam" at bounding box center [379, 336] width 22 height 22
click at [354, 342] on mat-icon "mic" at bounding box center [351, 336] width 13 height 13
click at [383, 332] on mat-icon "videocam_off" at bounding box center [378, 336] width 13 height 13
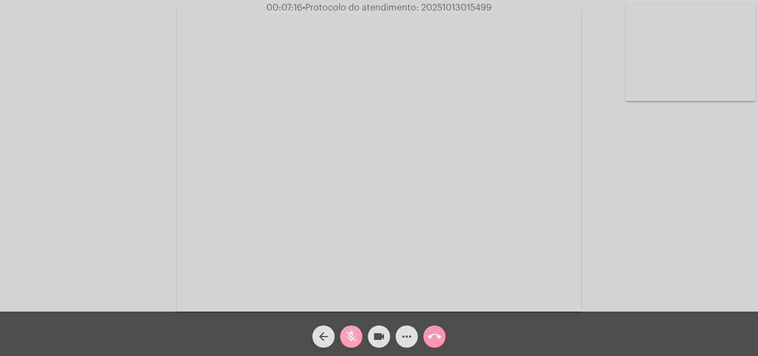
click at [352, 337] on mat-icon "mic_off" at bounding box center [351, 336] width 13 height 13
click at [410, 341] on mat-icon "more_horiz" at bounding box center [406, 336] width 13 height 13
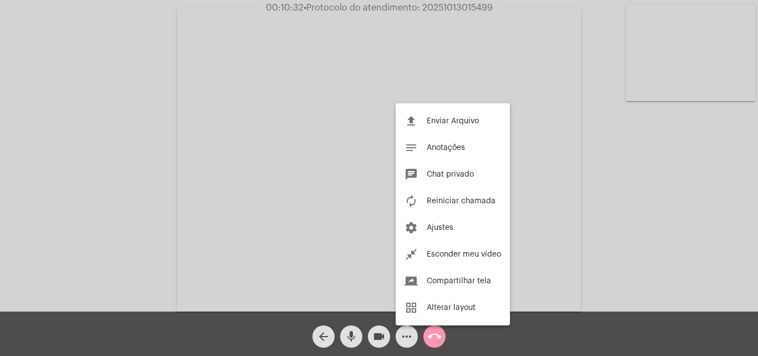
click at [514, 97] on div at bounding box center [379, 178] width 758 height 356
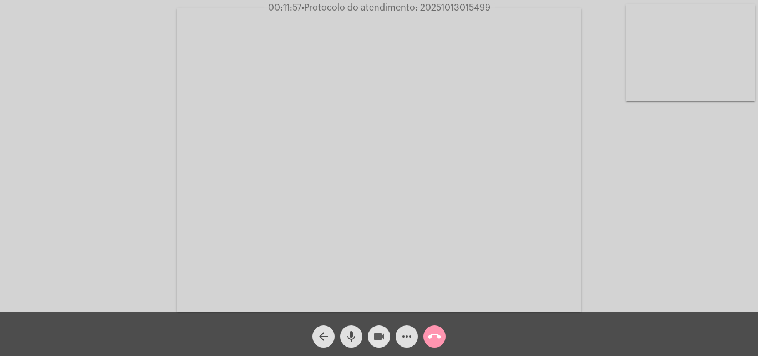
click at [380, 334] on mat-icon "videocam" at bounding box center [378, 336] width 13 height 13
click at [345, 330] on mat-icon "mic" at bounding box center [351, 336] width 13 height 13
click at [429, 340] on mat-icon "call_end" at bounding box center [434, 336] width 13 height 13
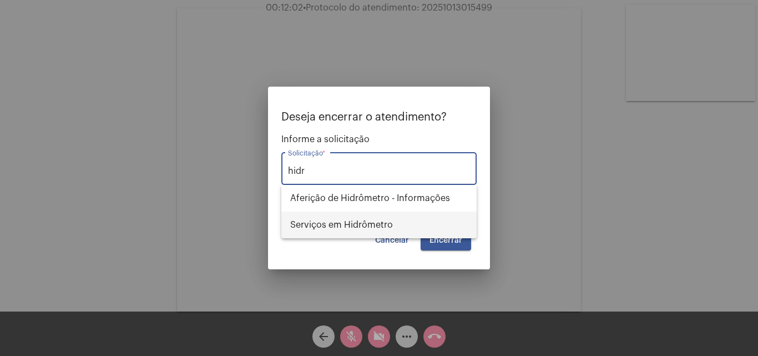
click at [345, 217] on span "Serviços em Hidrômetro" at bounding box center [379, 224] width 178 height 27
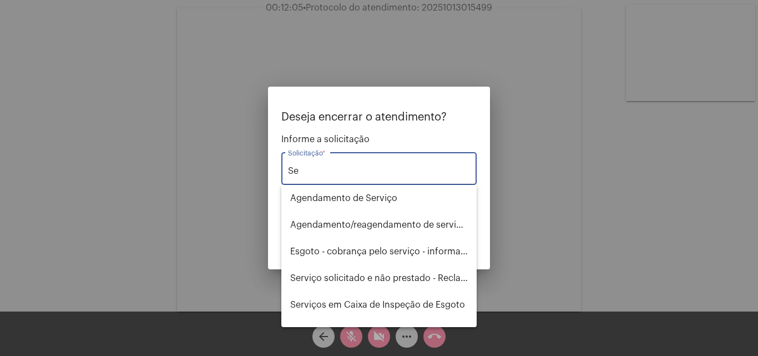
type input "S"
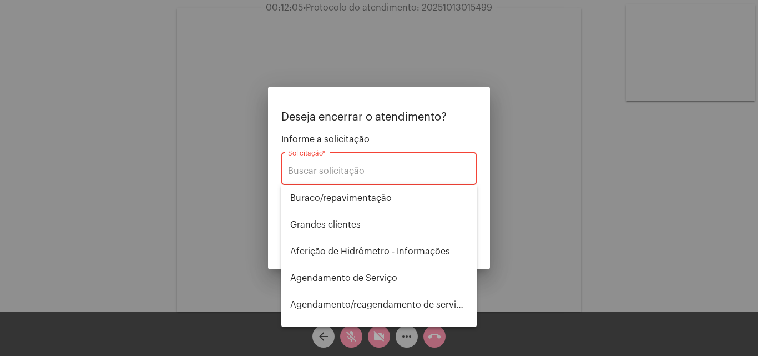
type input "a"
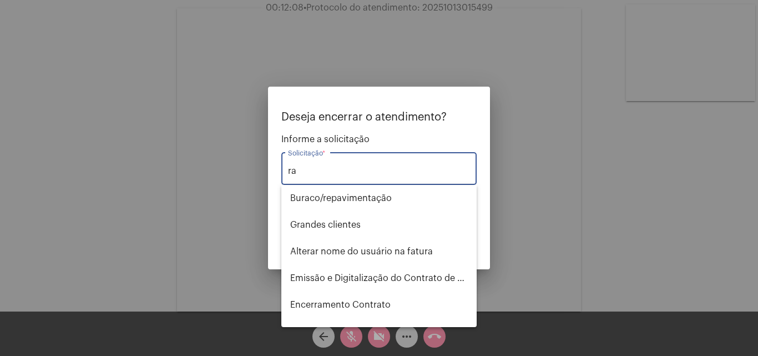
type input "r"
type input "s"
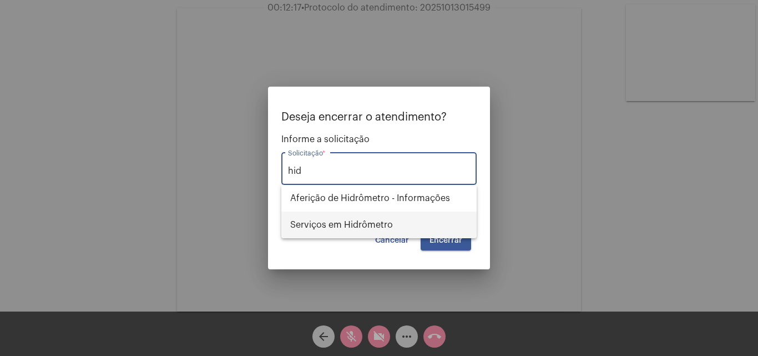
click at [374, 225] on span "Serviços em Hidrômetro" at bounding box center [379, 224] width 178 height 27
type input "Serviços em Hidrômetro"
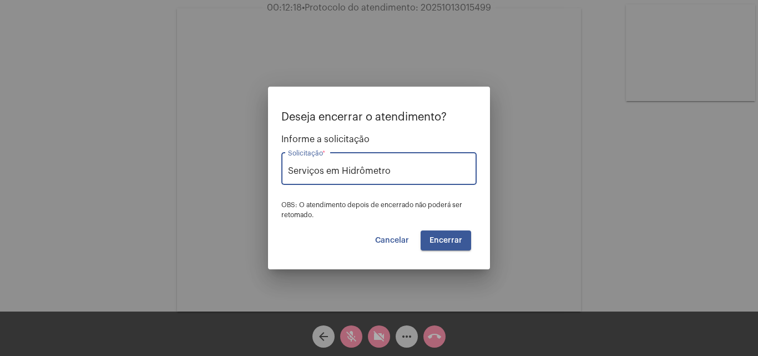
click at [451, 242] on span "Encerrar" at bounding box center [445, 240] width 33 height 8
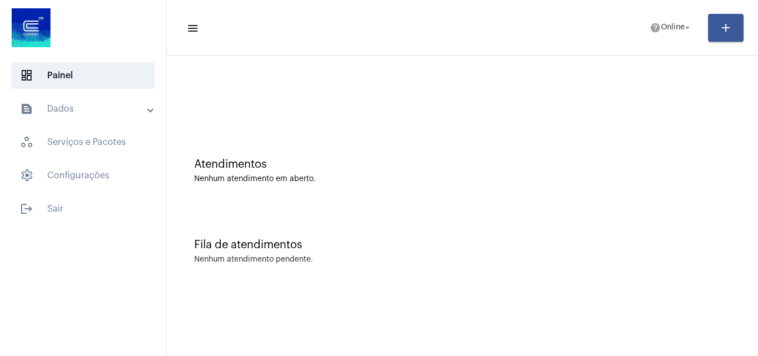
click at [109, 107] on mat-panel-title "text_snippet_outlined Dados" at bounding box center [84, 108] width 128 height 13
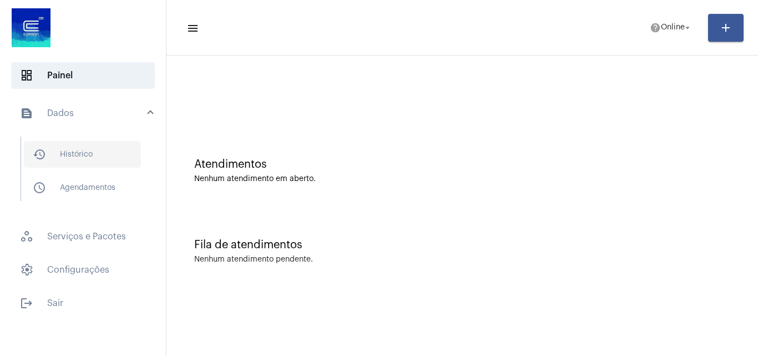
click at [92, 142] on span "history_outlined Histórico" at bounding box center [82, 154] width 117 height 27
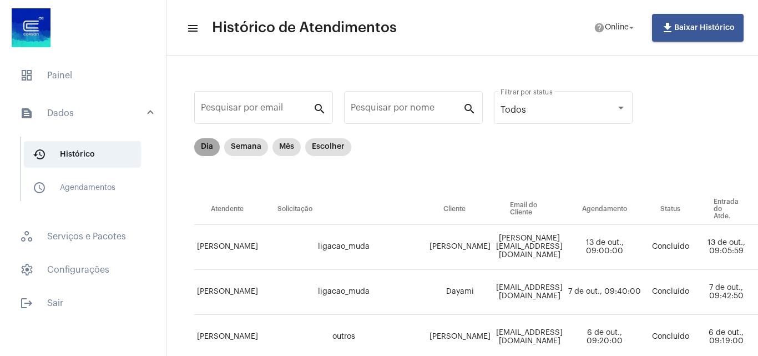
click at [212, 150] on mat-chip "Dia" at bounding box center [207, 147] width 26 height 18
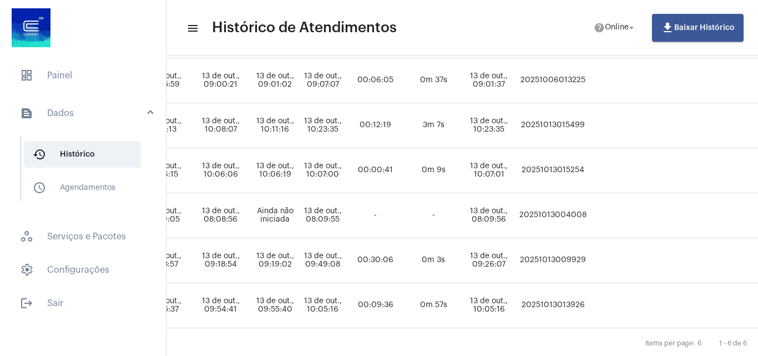
scroll to position [166, 548]
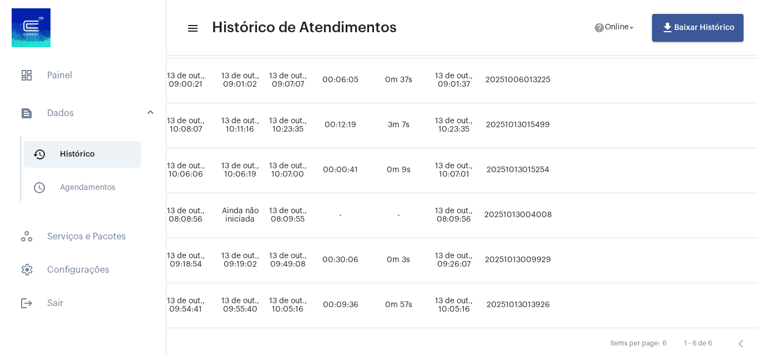
click at [554, 120] on td "20251013015499" at bounding box center [518, 125] width 73 height 45
copy td "20251013015499"
click at [54, 65] on span "dashboard Painel" at bounding box center [83, 75] width 144 height 27
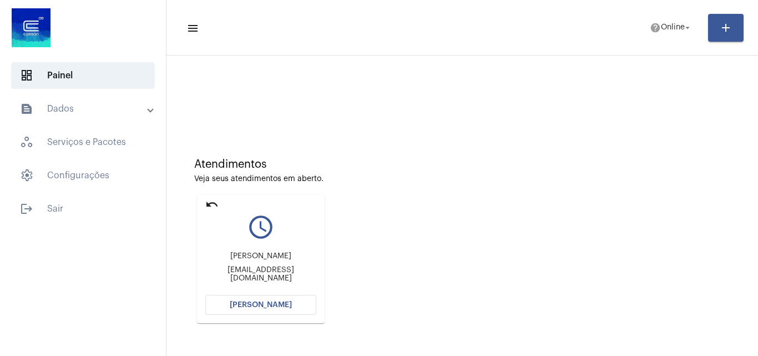
click at [256, 301] on span "[PERSON_NAME]" at bounding box center [261, 305] width 62 height 8
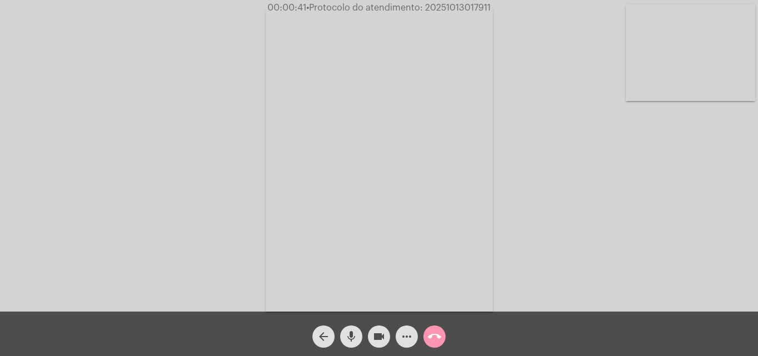
drag, startPoint x: 225, startPoint y: 49, endPoint x: 224, endPoint y: 34, distance: 15.1
click at [225, 49] on div "Acessando Câmera e Microfone..." at bounding box center [379, 158] width 756 height 311
click at [383, 332] on mat-icon "videocam" at bounding box center [378, 336] width 13 height 13
click at [354, 336] on mat-icon "mic" at bounding box center [351, 336] width 13 height 13
click at [377, 331] on mat-icon "videocam_off" at bounding box center [378, 336] width 13 height 13
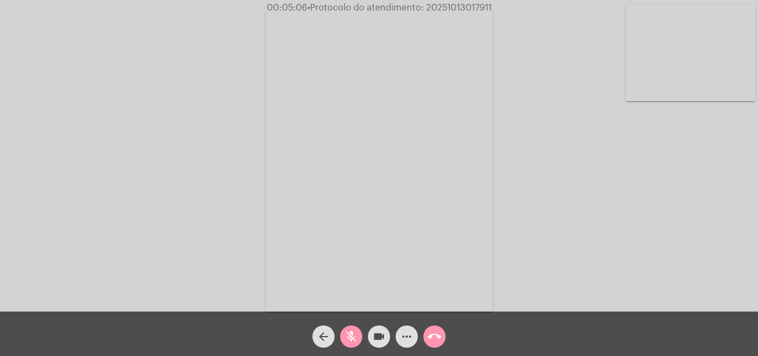
click at [366, 341] on div "videocam" at bounding box center [379, 334] width 28 height 28
click at [359, 340] on button "mic_off" at bounding box center [351, 336] width 22 height 22
click at [373, 341] on mat-icon "videocam_off" at bounding box center [378, 336] width 13 height 13
click at [382, 335] on mat-icon "videocam" at bounding box center [378, 336] width 13 height 13
click at [351, 331] on mat-icon "mic" at bounding box center [351, 336] width 13 height 13
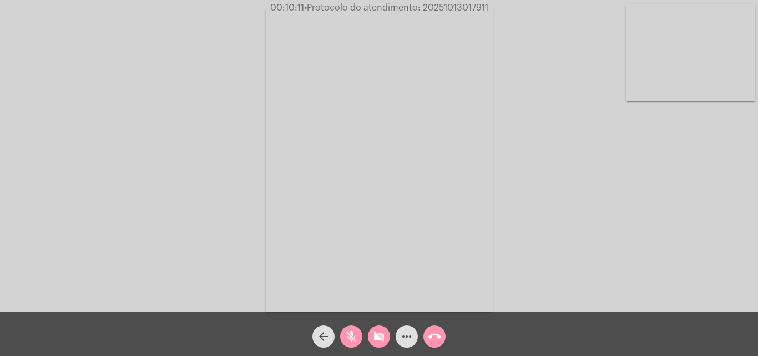
click at [376, 335] on mat-icon "videocam_off" at bounding box center [378, 336] width 13 height 13
click at [356, 343] on mat-icon "mic_off" at bounding box center [351, 336] width 13 height 13
click at [399, 340] on button "more_horiz" at bounding box center [407, 336] width 22 height 22
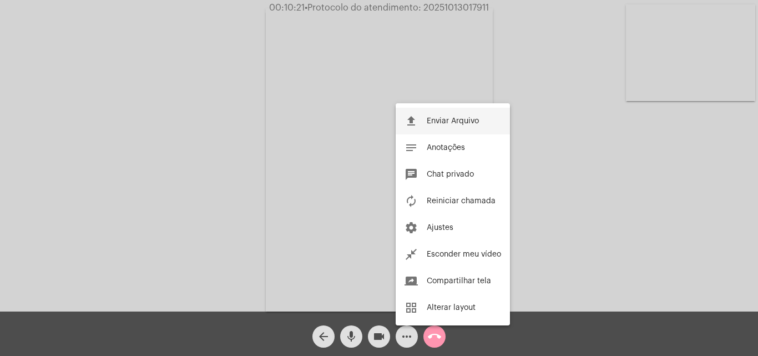
click at [459, 123] on span "Enviar Arquivo" at bounding box center [453, 121] width 52 height 8
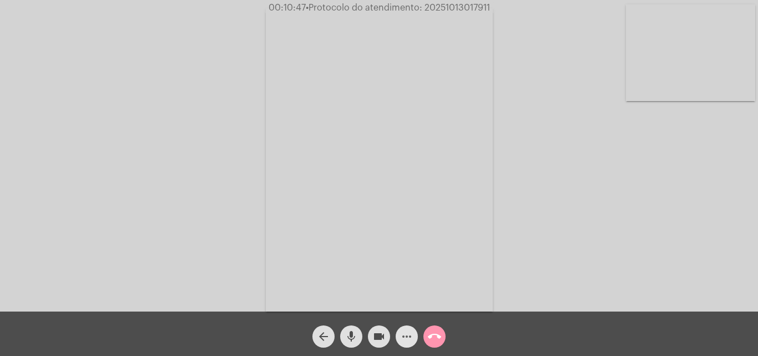
click at [412, 341] on mat-icon "more_horiz" at bounding box center [406, 336] width 13 height 13
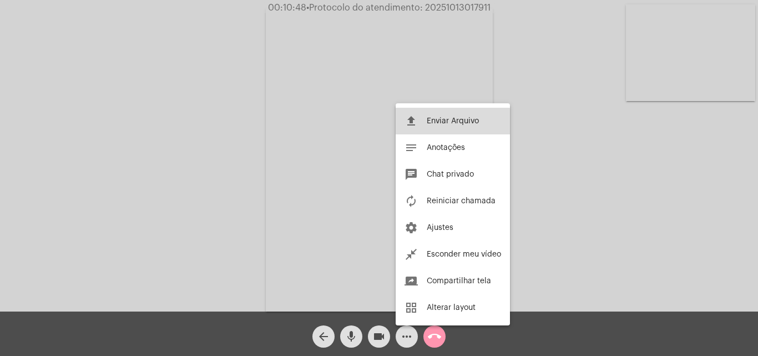
click at [450, 123] on span "Enviar Arquivo" at bounding box center [453, 121] width 52 height 8
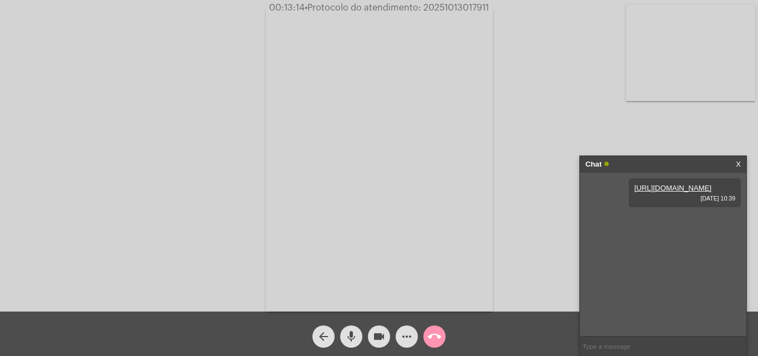
click at [384, 336] on mat-icon "videocam" at bounding box center [378, 336] width 13 height 13
click at [356, 335] on mat-icon "mic" at bounding box center [351, 336] width 13 height 13
click at [379, 324] on div "videocam_off" at bounding box center [379, 334] width 28 height 28
click at [354, 331] on mat-icon "mic_off" at bounding box center [351, 336] width 13 height 13
click at [406, 335] on mat-icon "more_horiz" at bounding box center [406, 336] width 13 height 13
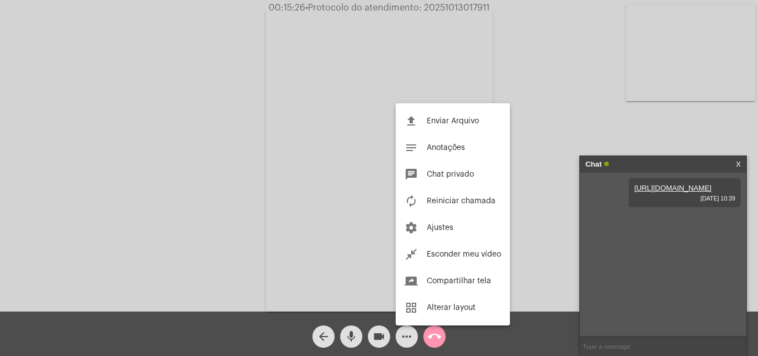
click at [560, 123] on div at bounding box center [379, 178] width 758 height 356
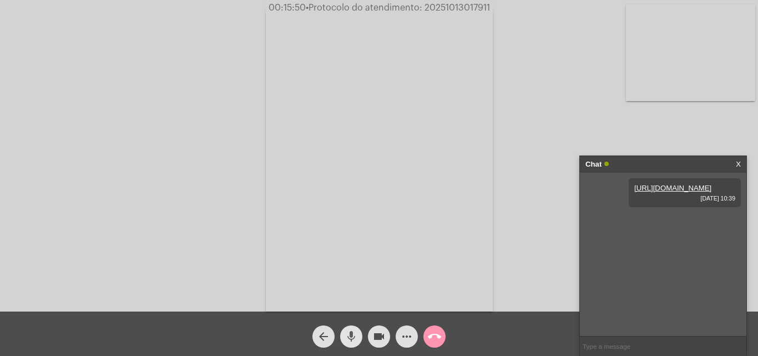
click at [354, 338] on mat-icon "mic" at bounding box center [351, 336] width 13 height 13
click at [348, 338] on mat-icon "mic_off" at bounding box center [351, 336] width 13 height 13
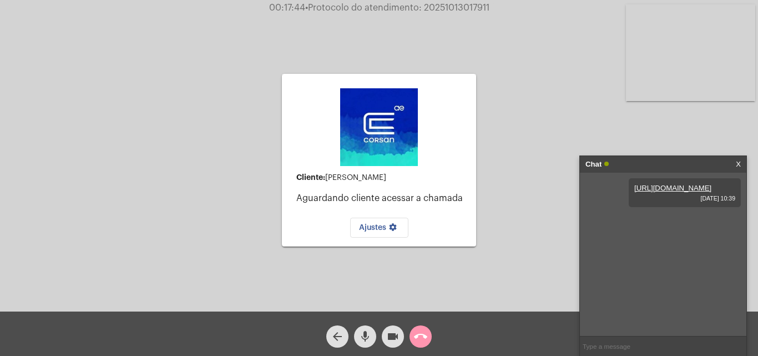
click at [396, 332] on mat-icon "videocam" at bounding box center [392, 336] width 13 height 13
click at [369, 340] on mat-icon "mic" at bounding box center [364, 336] width 13 height 13
click at [428, 332] on button "call_end" at bounding box center [420, 336] width 22 height 22
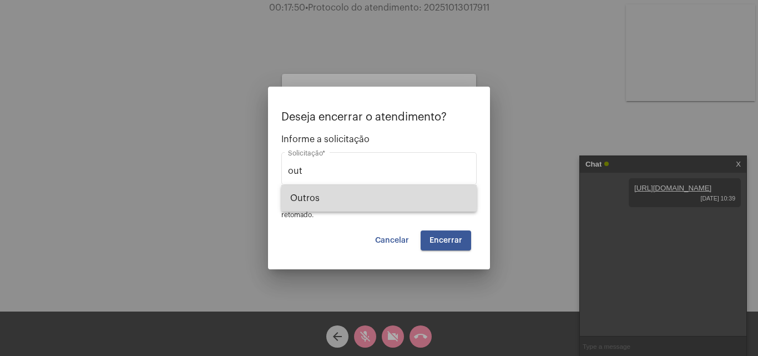
click at [348, 201] on span "Outros" at bounding box center [379, 198] width 178 height 27
type input "Outros"
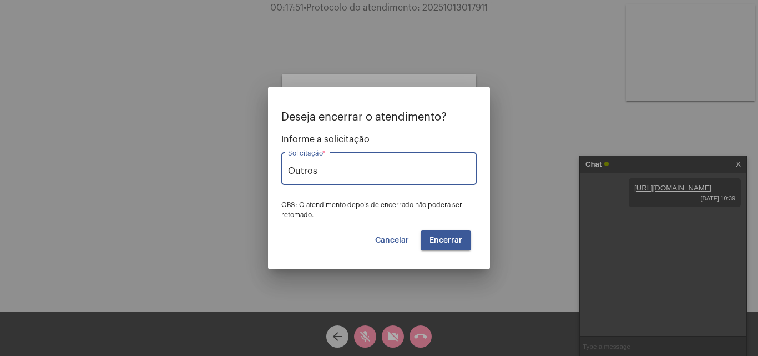
click at [452, 244] on button "Encerrar" at bounding box center [446, 240] width 50 height 20
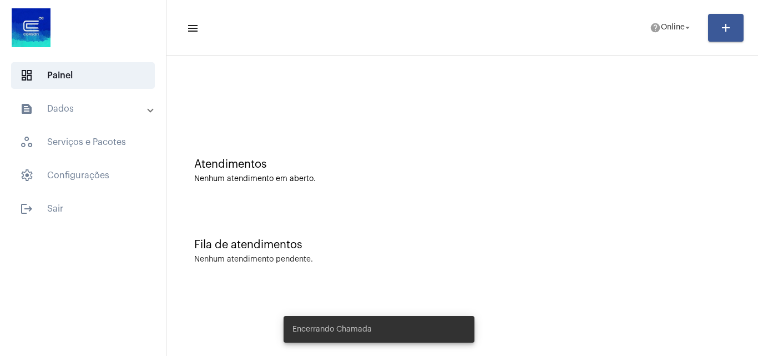
click at [102, 104] on mat-panel-title "text_snippet_outlined Dados" at bounding box center [84, 108] width 128 height 13
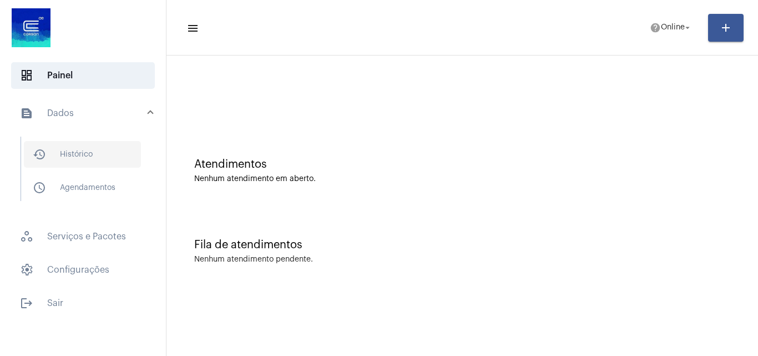
click at [77, 157] on span "history_outlined Histórico" at bounding box center [82, 154] width 117 height 27
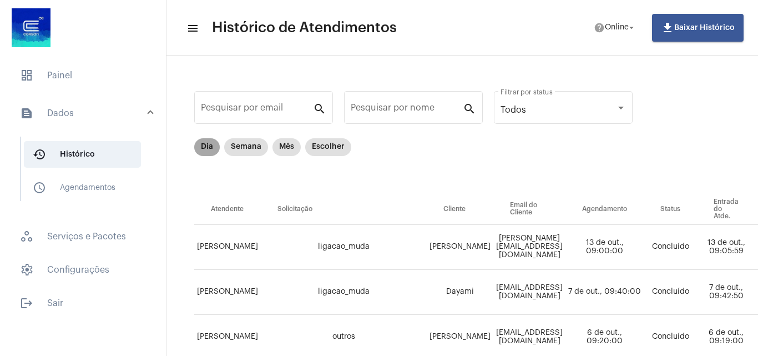
click at [215, 144] on mat-chip "Dia" at bounding box center [207, 147] width 26 height 18
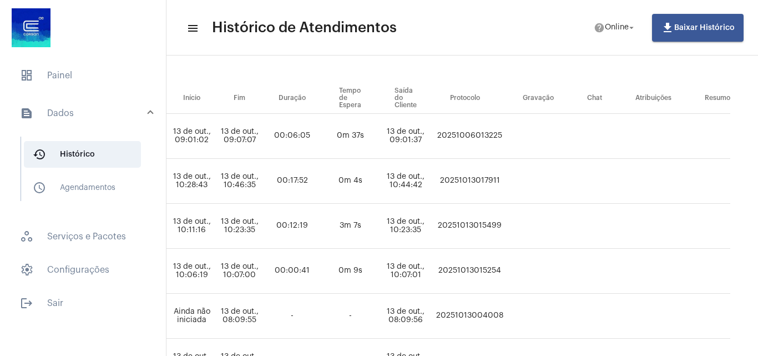
scroll to position [111, 635]
click at [482, 174] on td "20251013017911" at bounding box center [469, 181] width 73 height 45
copy td "20251013017911"
click at [71, 70] on span "dashboard Painel" at bounding box center [83, 75] width 144 height 27
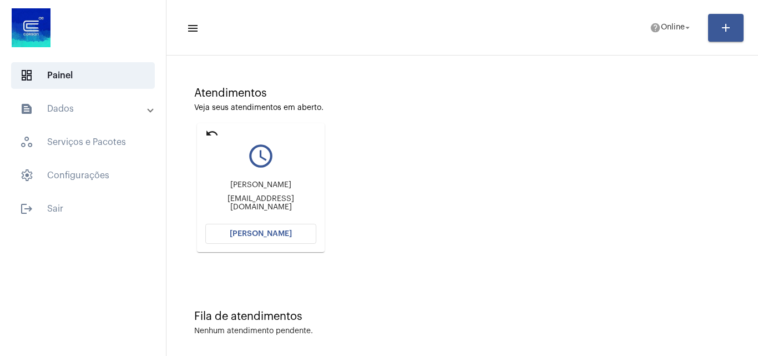
scroll to position [78, 0]
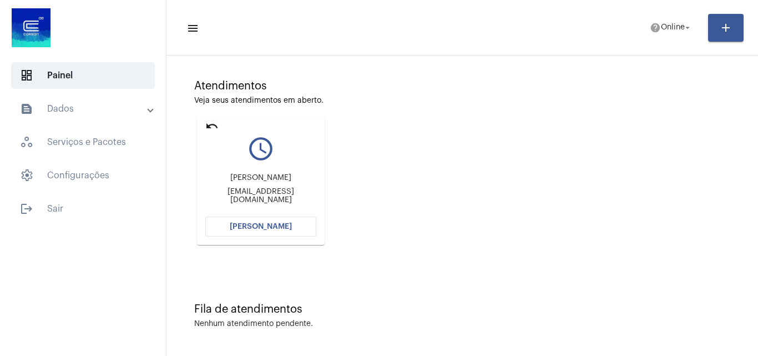
click at [242, 229] on span "[PERSON_NAME]" at bounding box center [261, 226] width 62 height 8
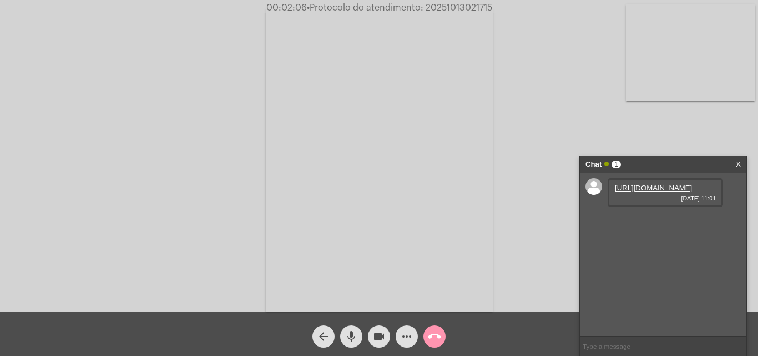
click at [650, 192] on link "[URL][DOMAIN_NAME]" at bounding box center [653, 188] width 77 height 8
click at [400, 344] on span "more_horiz" at bounding box center [406, 336] width 13 height 22
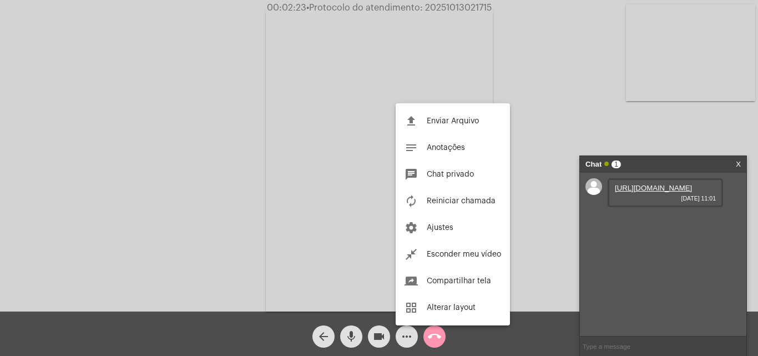
click at [528, 197] on div at bounding box center [379, 178] width 758 height 356
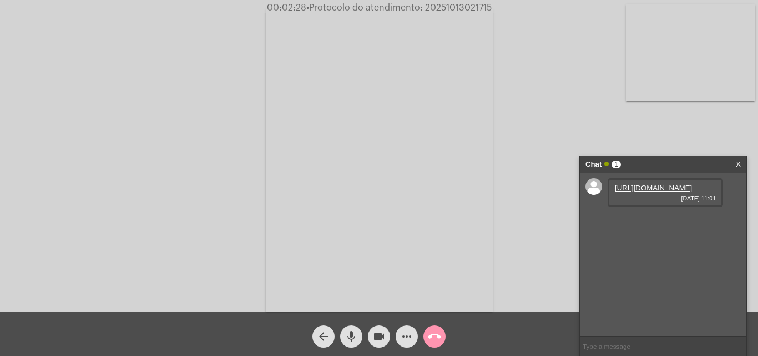
click at [401, 336] on mat-icon "more_horiz" at bounding box center [406, 336] width 13 height 13
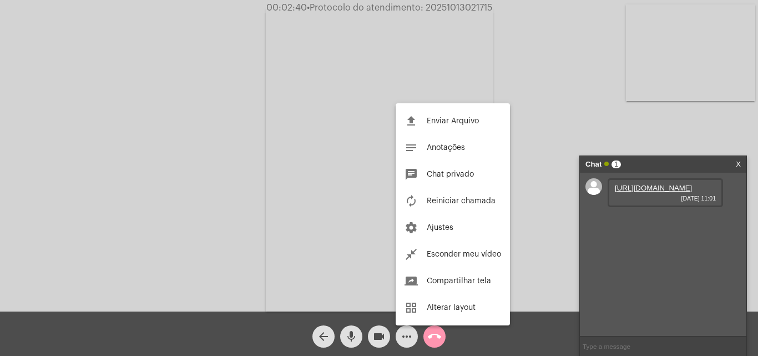
click at [211, 161] on div at bounding box center [379, 178] width 758 height 356
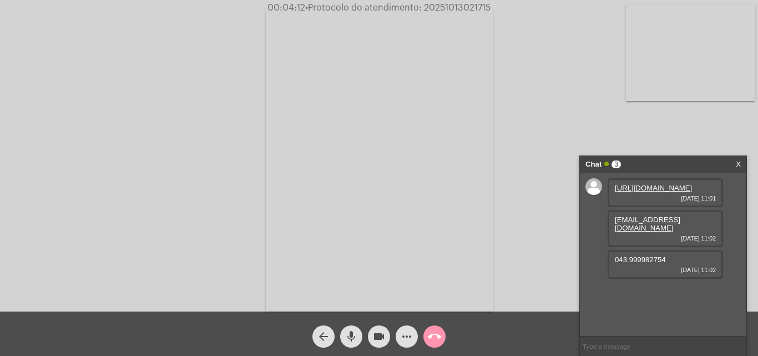
click at [383, 334] on mat-icon "videocam" at bounding box center [378, 336] width 13 height 13
click at [346, 325] on span "mic" at bounding box center [351, 336] width 13 height 22
click at [364, 331] on div "mic_off" at bounding box center [351, 334] width 28 height 28
click at [379, 341] on mat-icon "videocam_off" at bounding box center [378, 336] width 13 height 13
click at [378, 332] on mat-icon "videocam" at bounding box center [378, 336] width 13 height 13
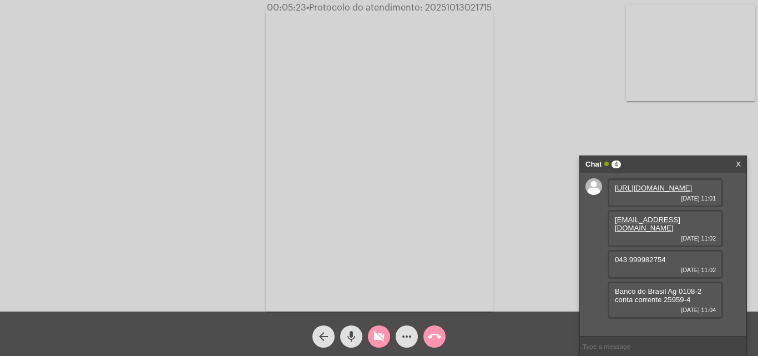
click at [358, 329] on button "mic" at bounding box center [351, 336] width 22 height 22
click at [380, 328] on span "videocam_off" at bounding box center [378, 336] width 13 height 22
click at [352, 335] on mat-icon "mic_off" at bounding box center [351, 336] width 13 height 13
click at [376, 339] on mat-icon "videocam" at bounding box center [378, 336] width 13 height 13
click at [363, 336] on div "mic" at bounding box center [351, 334] width 28 height 28
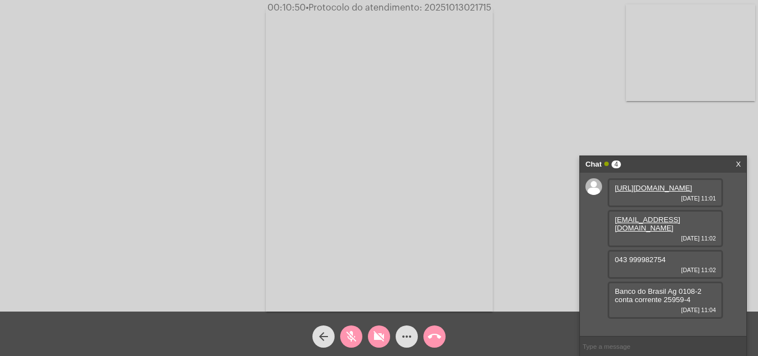
click at [372, 338] on button "videocam_off" at bounding box center [379, 336] width 22 height 22
click at [360, 336] on button "mic_off" at bounding box center [351, 336] width 22 height 22
click at [376, 334] on mat-icon "videocam" at bounding box center [378, 336] width 13 height 13
click at [356, 331] on mat-icon "mic" at bounding box center [351, 336] width 13 height 13
drag, startPoint x: 619, startPoint y: 280, endPoint x: 626, endPoint y: 274, distance: 9.4
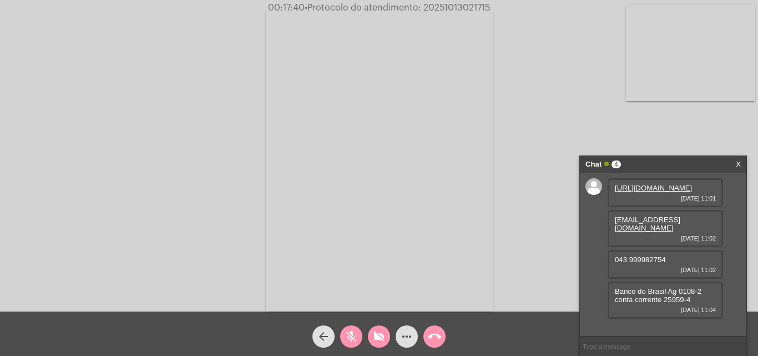
click at [626, 264] on span "043 999982754" at bounding box center [640, 259] width 51 height 8
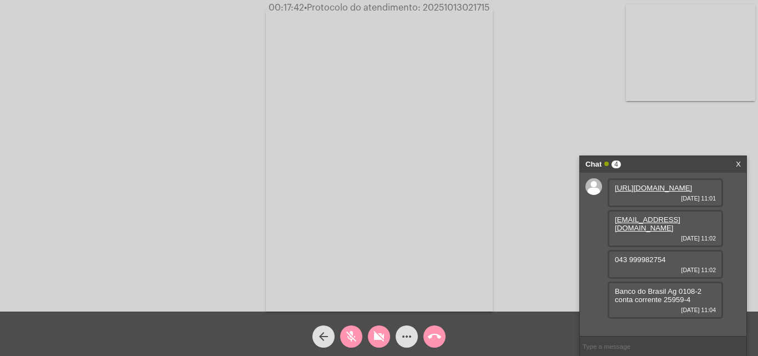
click at [626, 264] on span "043 999982754" at bounding box center [640, 259] width 51 height 8
click at [618, 303] on span "Banco do Brasil Ag 0108-2 conta corrente 25959-4" at bounding box center [658, 295] width 87 height 17
copy span "Banco do Brasil Ag 0108-2 conta corrente 25959-4"
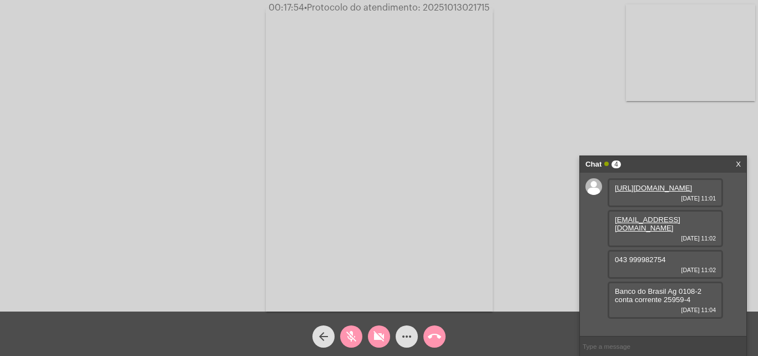
click at [202, 112] on div "Acessando Câmera e Microfone..." at bounding box center [379, 158] width 756 height 311
click at [738, 168] on link "X" at bounding box center [738, 164] width 5 height 17
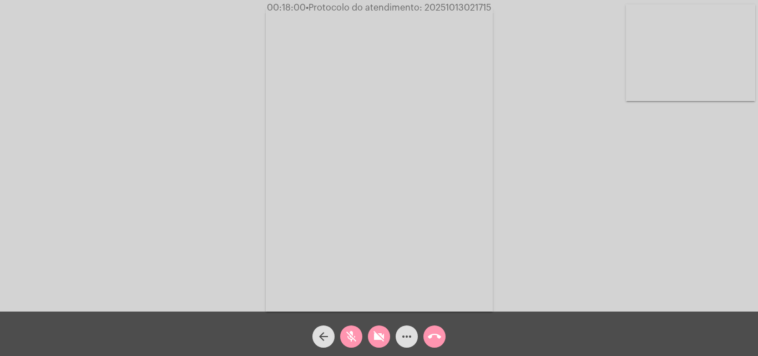
click at [371, 342] on button "videocam_off" at bounding box center [379, 336] width 22 height 22
click at [364, 340] on div "mic_off" at bounding box center [351, 334] width 28 height 28
click at [364, 340] on div "mic" at bounding box center [351, 334] width 28 height 28
click at [361, 340] on button "mic_off" at bounding box center [351, 336] width 22 height 22
click at [381, 335] on mat-icon "videocam" at bounding box center [378, 336] width 13 height 13
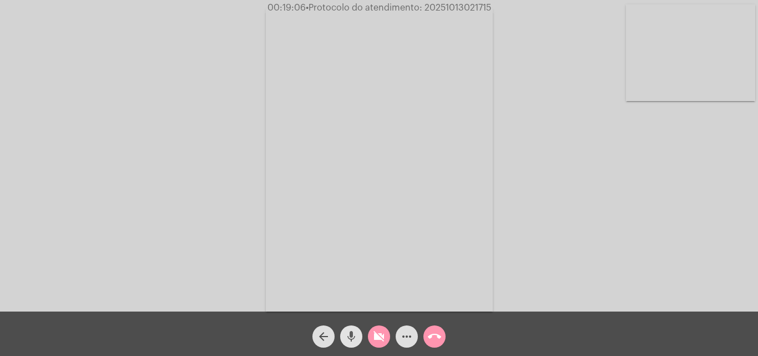
click at [352, 335] on mat-icon "mic" at bounding box center [351, 336] width 13 height 13
click at [432, 336] on mat-icon "call_end" at bounding box center [434, 336] width 13 height 13
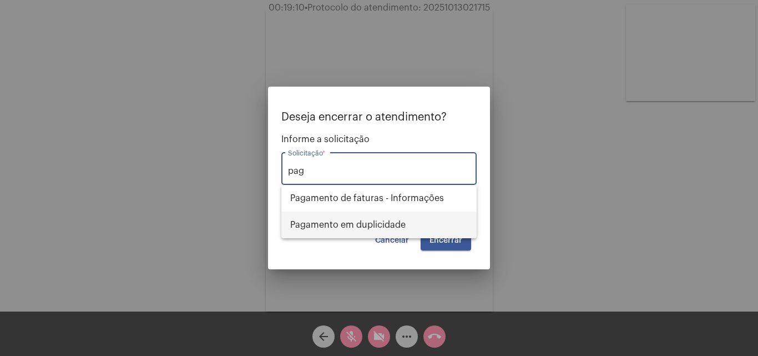
click at [374, 219] on span "Pagamento em duplicidade" at bounding box center [379, 224] width 178 height 27
type input "Pagamento em duplicidade"
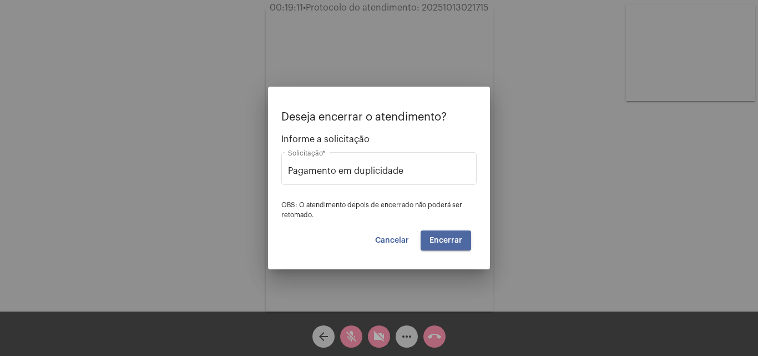
click at [448, 241] on span "Encerrar" at bounding box center [445, 240] width 33 height 8
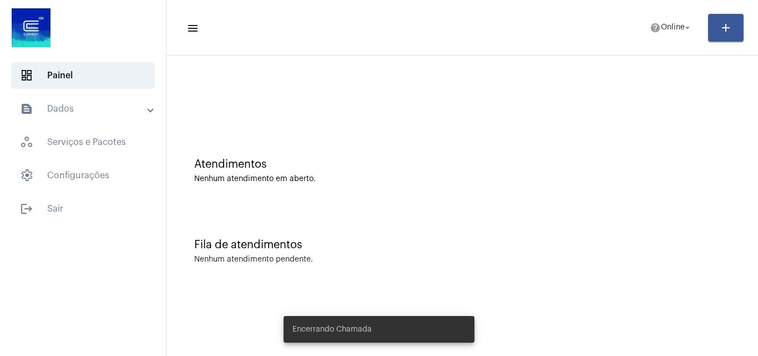
click at [47, 100] on mat-expansion-panel-header "text_snippet_outlined Dados" at bounding box center [86, 108] width 159 height 27
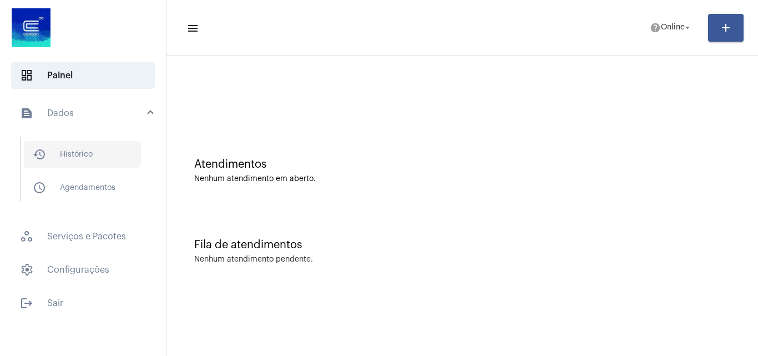
click at [96, 158] on span "history_outlined Histórico" at bounding box center [82, 154] width 117 height 27
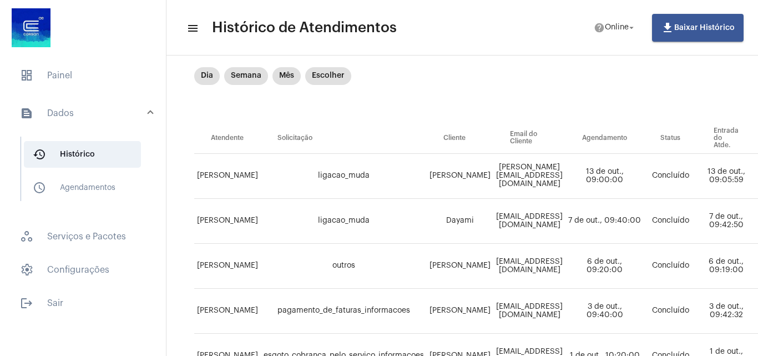
scroll to position [55, 0]
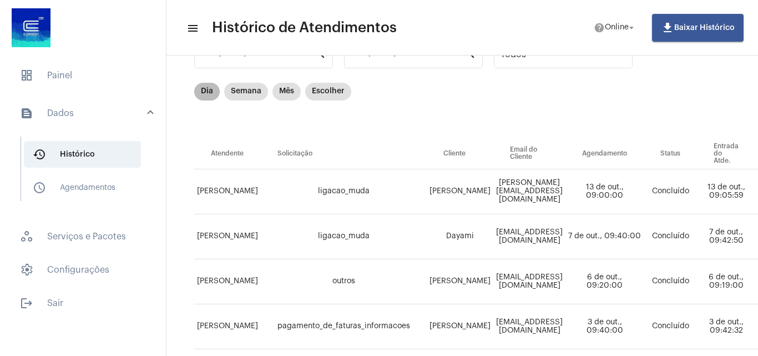
click at [209, 84] on mat-chip "Dia" at bounding box center [207, 92] width 26 height 18
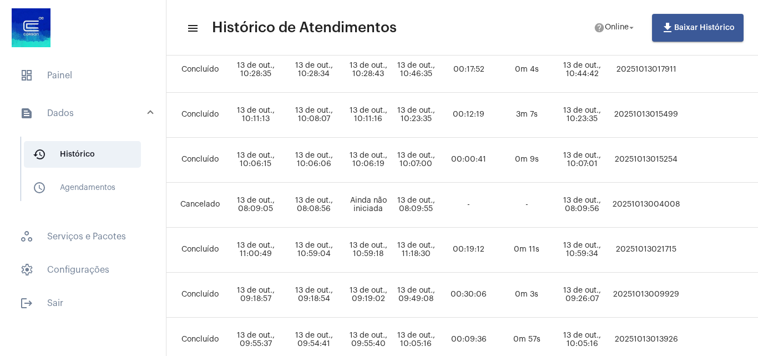
scroll to position [222, 437]
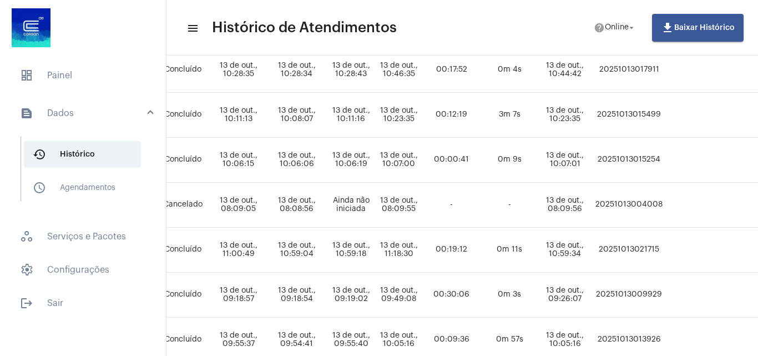
click at [664, 245] on td "20251013021715" at bounding box center [628, 249] width 73 height 45
copy td "20251013021715"
drag, startPoint x: 74, startPoint y: 82, endPoint x: 74, endPoint y: 69, distance: 12.2
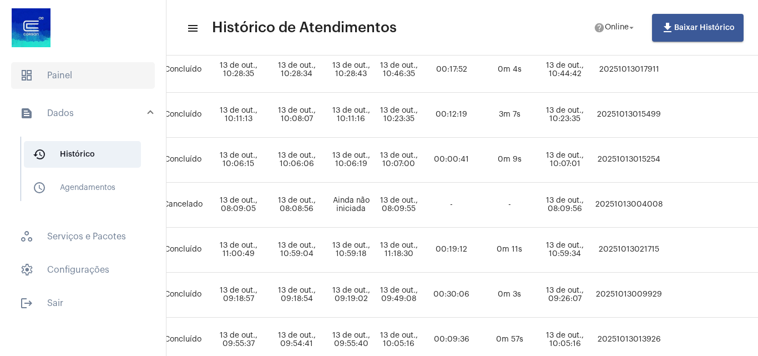
click at [74, 79] on span "dashboard Painel" at bounding box center [83, 75] width 144 height 27
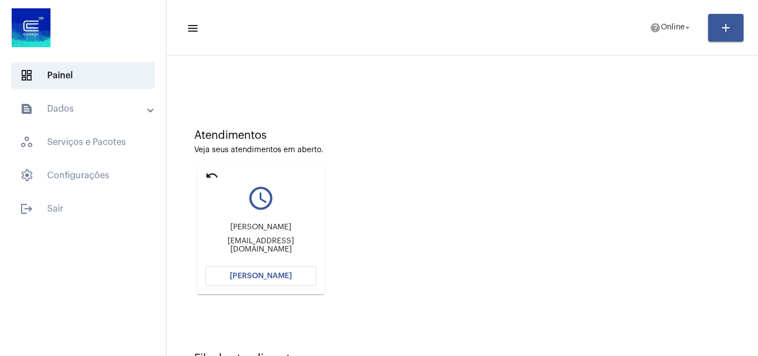
scroll to position [78, 0]
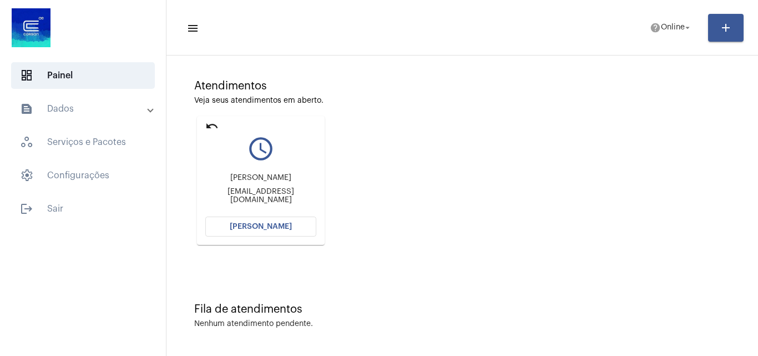
click at [261, 233] on button "[PERSON_NAME]" at bounding box center [260, 226] width 111 height 20
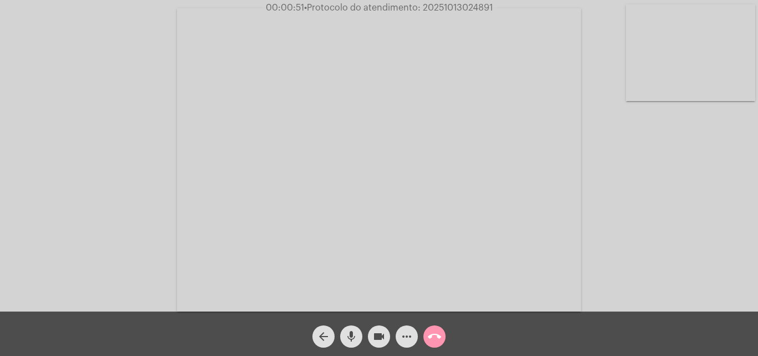
drag, startPoint x: 381, startPoint y: 336, endPoint x: 368, endPoint y: 333, distance: 12.5
click at [381, 336] on mat-icon "videocam" at bounding box center [378, 336] width 13 height 13
click at [358, 329] on button "mic" at bounding box center [351, 336] width 22 height 22
click at [376, 330] on mat-icon "videocam_off" at bounding box center [378, 336] width 13 height 13
click at [353, 330] on mat-icon "mic_off" at bounding box center [351, 336] width 13 height 13
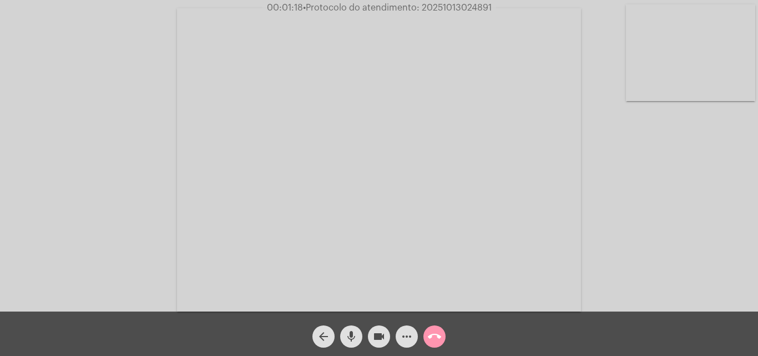
click at [373, 331] on mat-icon "videocam" at bounding box center [378, 336] width 13 height 13
click at [358, 335] on button "mic" at bounding box center [351, 336] width 22 height 22
click at [380, 331] on mat-icon "videocam_off" at bounding box center [378, 336] width 13 height 13
click at [356, 333] on mat-icon "mic_off" at bounding box center [351, 336] width 13 height 13
click at [391, 326] on div "videocam" at bounding box center [379, 334] width 28 height 28
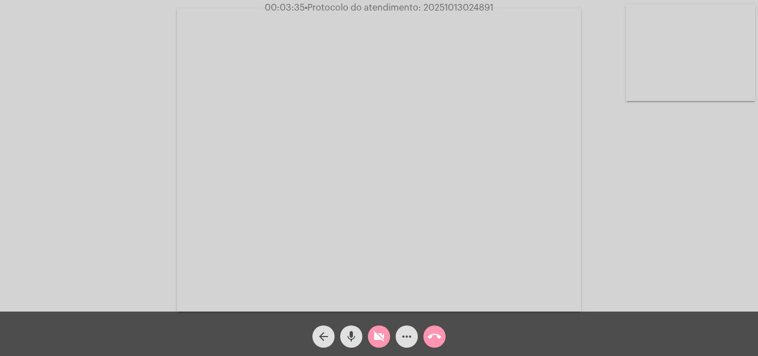
click at [356, 332] on mat-icon "mic" at bounding box center [351, 336] width 13 height 13
click at [382, 333] on mat-icon "videocam_off" at bounding box center [378, 336] width 13 height 13
click at [359, 335] on button "mic_off" at bounding box center [351, 336] width 22 height 22
click at [386, 339] on button "videocam" at bounding box center [379, 336] width 22 height 22
click at [354, 329] on span "mic" at bounding box center [351, 336] width 13 height 22
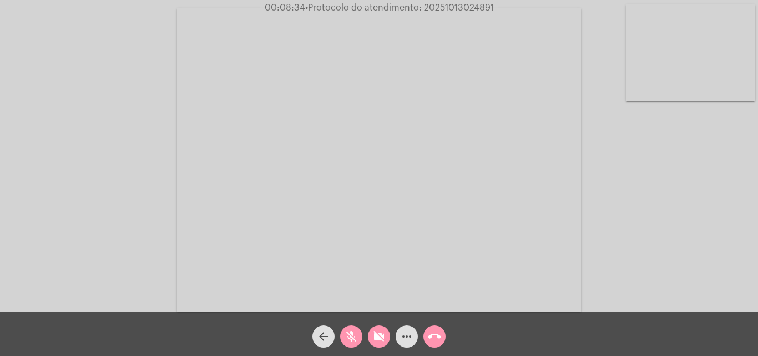
click at [368, 320] on div "videocam_off" at bounding box center [379, 334] width 28 height 28
click at [347, 329] on span "mic_off" at bounding box center [351, 336] width 13 height 22
click at [367, 327] on div "videocam" at bounding box center [379, 334] width 28 height 28
click at [346, 333] on mat-icon "mic" at bounding box center [351, 336] width 13 height 13
click at [438, 335] on mat-icon "call_end" at bounding box center [434, 336] width 13 height 13
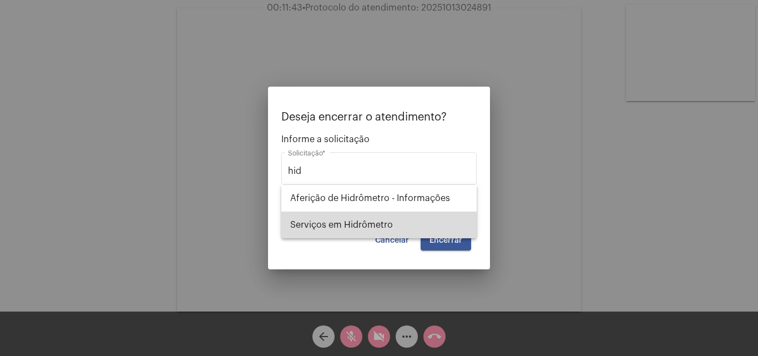
click at [440, 212] on span "Serviços em Hidrômetro" at bounding box center [379, 224] width 178 height 27
type input "Serviços em Hidrômetro"
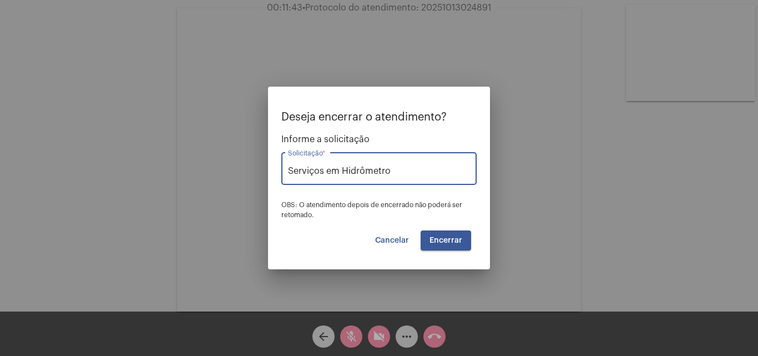
click at [447, 237] on span "Encerrar" at bounding box center [445, 240] width 33 height 8
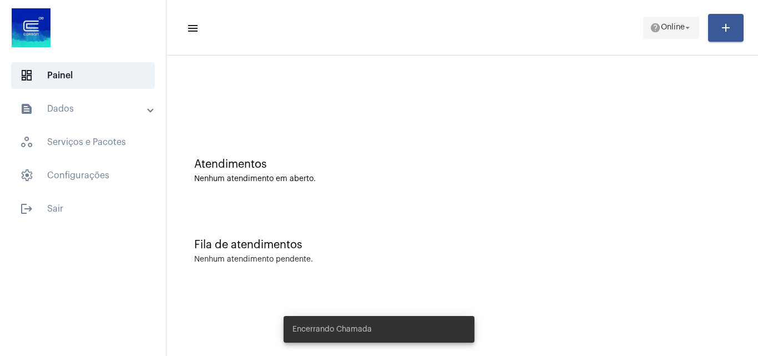
click at [665, 17] on button "help Online arrow_drop_down" at bounding box center [671, 28] width 56 height 22
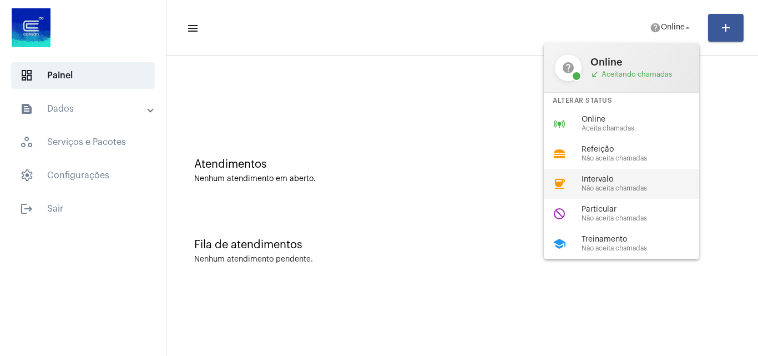
click at [611, 181] on span "Intervalo" at bounding box center [644, 179] width 126 height 8
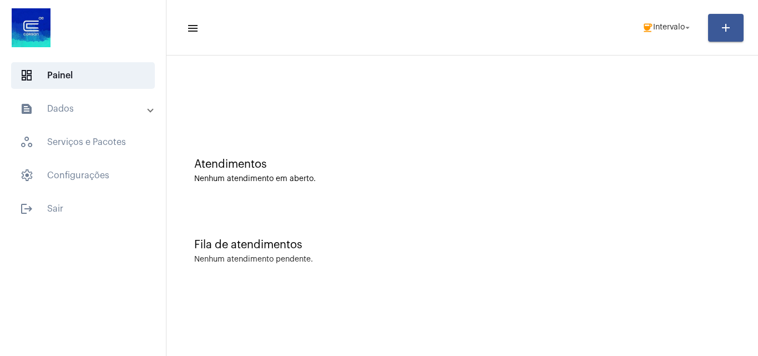
click at [58, 120] on mat-expansion-panel-header "text_snippet_outlined Dados" at bounding box center [86, 108] width 159 height 27
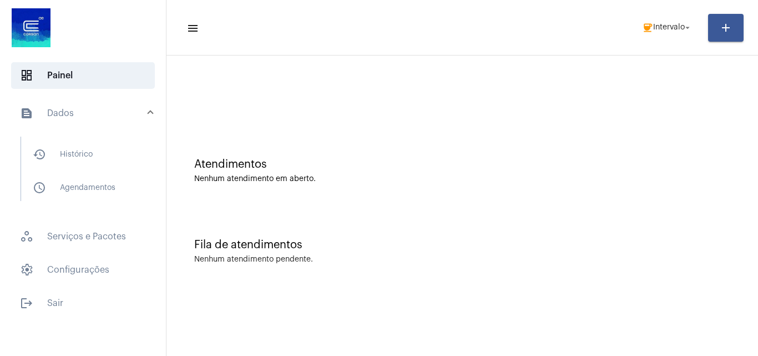
click at [90, 110] on mat-panel-title "text_snippet_outlined Dados" at bounding box center [84, 113] width 128 height 13
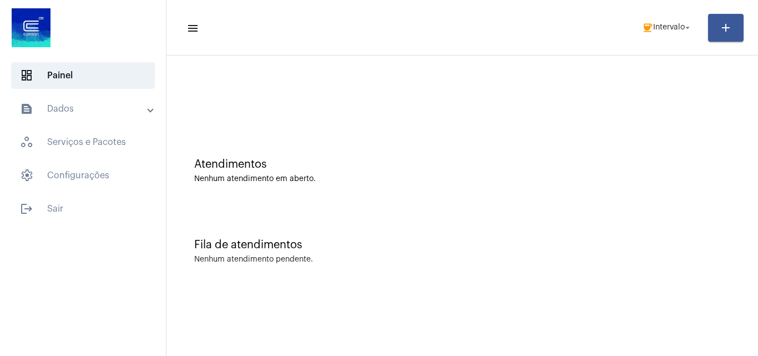
click at [94, 101] on mat-expansion-panel-header "text_snippet_outlined Dados" at bounding box center [86, 108] width 159 height 27
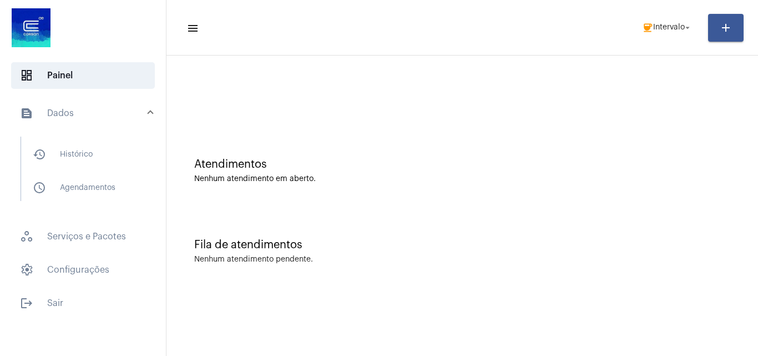
click at [95, 139] on mat-list "history_outlined Histórico schedule_outlined Agendamentos" at bounding box center [90, 168] width 139 height 64
click at [125, 163] on span "history_outlined Histórico" at bounding box center [82, 154] width 117 height 27
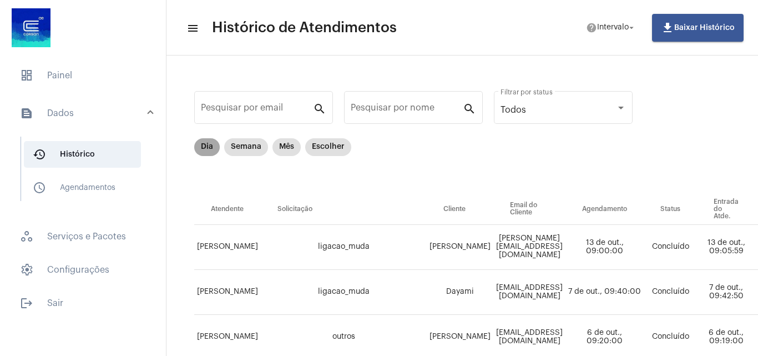
click at [199, 146] on mat-chip "Dia" at bounding box center [207, 147] width 26 height 18
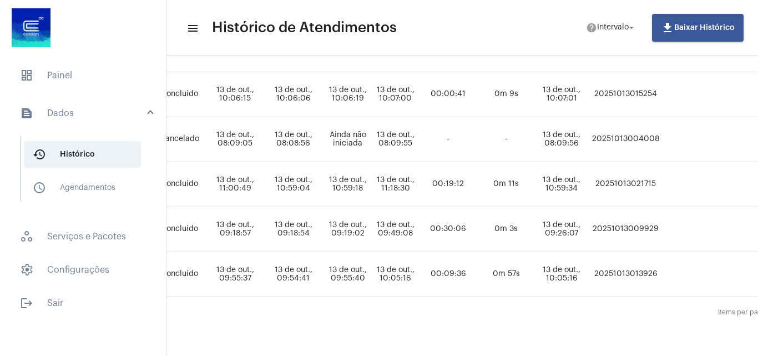
scroll to position [333, 480]
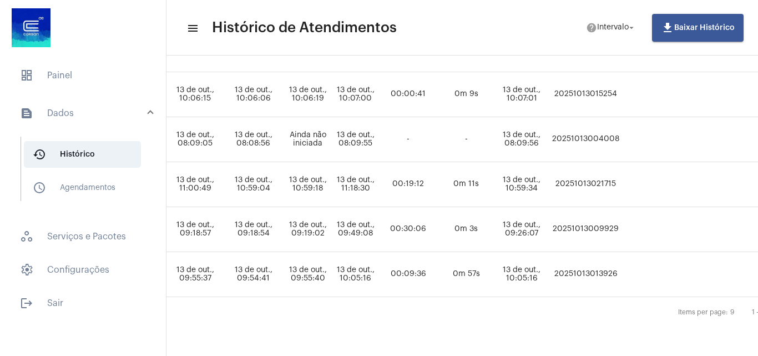
click at [622, 183] on td "20251013021715" at bounding box center [585, 184] width 73 height 45
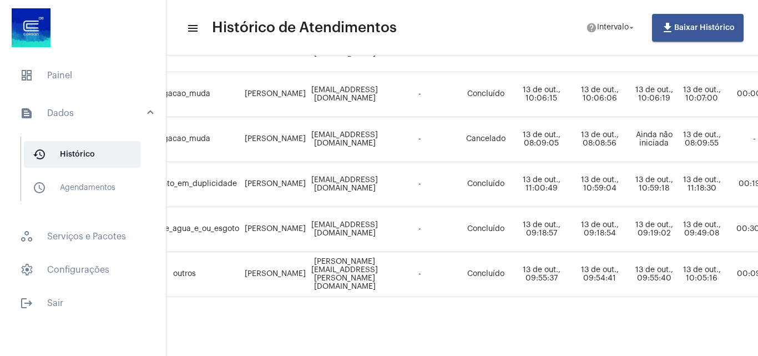
scroll to position [333, 99]
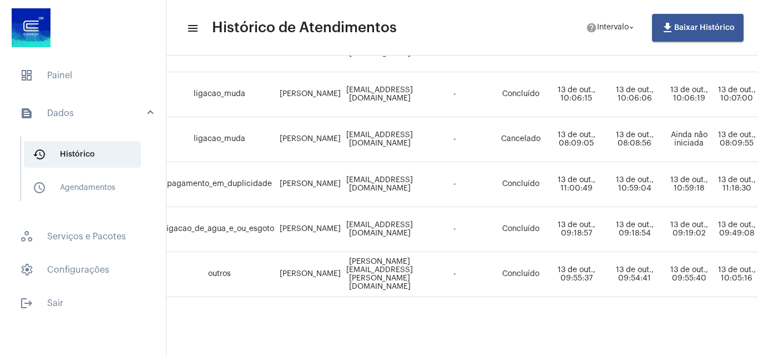
click at [300, 180] on td "[PERSON_NAME]" at bounding box center [310, 184] width 67 height 45
copy td "[PERSON_NAME]"
